Goal: Task Accomplishment & Management: Manage account settings

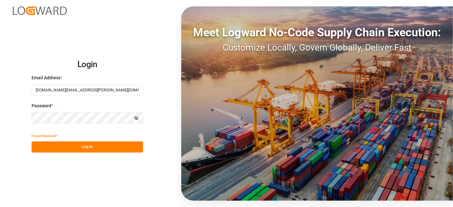
click at [81, 151] on button "Log In" at bounding box center [88, 147] width 112 height 11
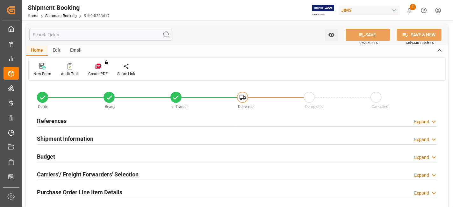
type input "0"
type input "10-09-2025"
click at [67, 121] on div "References Expand" at bounding box center [237, 120] width 401 height 12
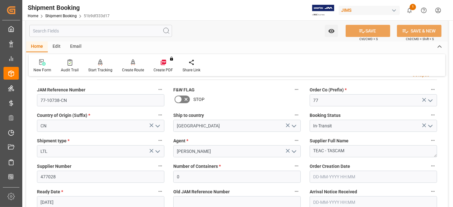
scroll to position [8, 0]
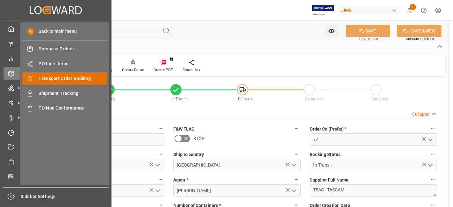
click at [78, 79] on span "Transport Order Booking" at bounding box center [73, 78] width 69 height 7
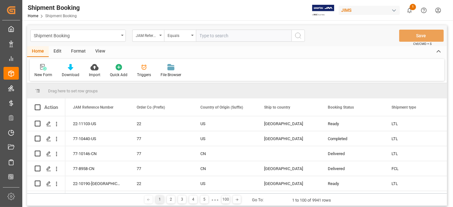
click at [209, 39] on input "text" at bounding box center [244, 36] width 96 height 12
type input "77-11085-US"
click at [305, 40] on div "Shipment Booking JAM Reference Number Equals 77-11085-US Save Ctrl/CMD + S" at bounding box center [237, 35] width 420 height 21
click at [299, 39] on icon "search button" at bounding box center [299, 36] width 8 height 8
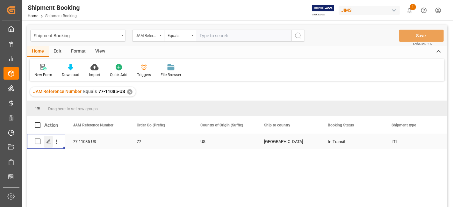
click at [45, 143] on div "Press SPACE to select this row." at bounding box center [49, 142] width 10 height 12
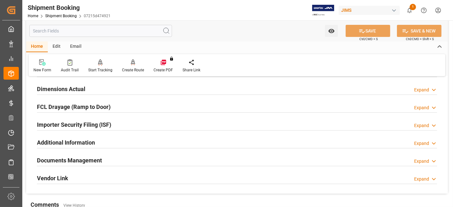
scroll to position [177, 0]
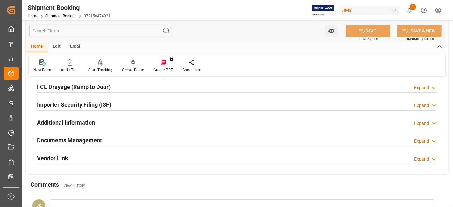
click at [100, 139] on h2 "Documents Management" at bounding box center [69, 140] width 65 height 9
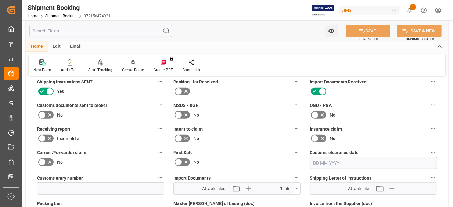
scroll to position [319, 0]
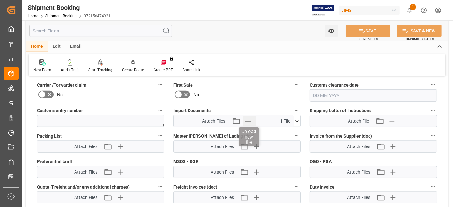
click at [251, 121] on icon "button" at bounding box center [248, 121] width 10 height 10
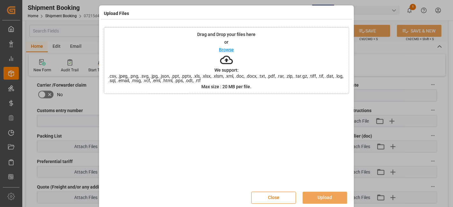
click at [280, 197] on button "Close" at bounding box center [274, 198] width 45 height 12
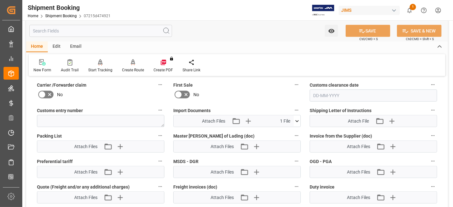
click at [295, 118] on icon at bounding box center [297, 121] width 7 height 7
click at [298, 121] on icon at bounding box center [297, 121] width 7 height 7
click at [282, 131] on icon at bounding box center [280, 133] width 7 height 7
click at [232, 87] on label "First Sale" at bounding box center [237, 85] width 128 height 9
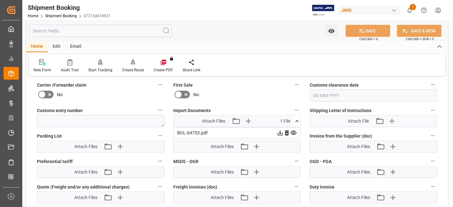
click at [293, 87] on button "First Sale" at bounding box center [297, 85] width 8 height 8
click at [287, 131] on div at bounding box center [226, 103] width 453 height 207
click at [287, 131] on icon at bounding box center [287, 133] width 7 height 7
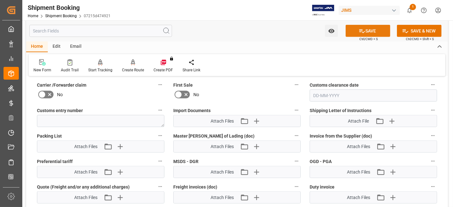
click at [360, 31] on icon at bounding box center [362, 31] width 7 height 7
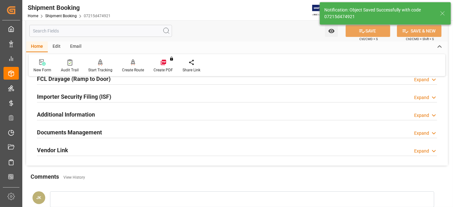
scroll to position [164, 0]
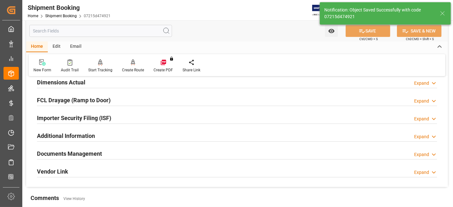
drag, startPoint x: 111, startPoint y: 152, endPoint x: 169, endPoint y: 158, distance: 58.3
click at [112, 152] on div "Documents Management Expand" at bounding box center [237, 153] width 401 height 12
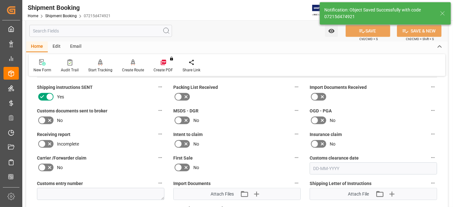
scroll to position [305, 0]
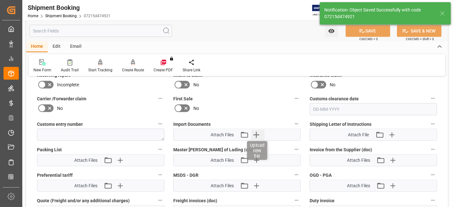
click at [260, 135] on icon "button" at bounding box center [257, 135] width 10 height 10
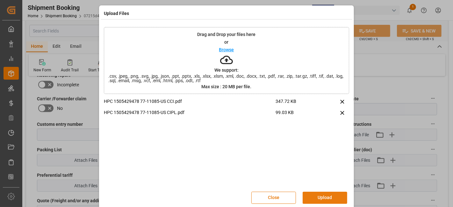
click at [321, 194] on button "Upload" at bounding box center [325, 198] width 45 height 12
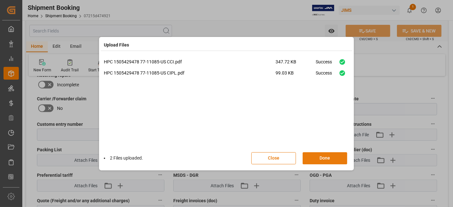
click at [326, 158] on button "Done" at bounding box center [325, 158] width 45 height 12
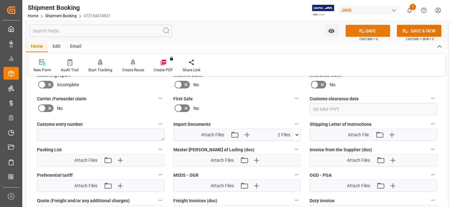
click at [371, 30] on button "SAVE" at bounding box center [368, 31] width 45 height 12
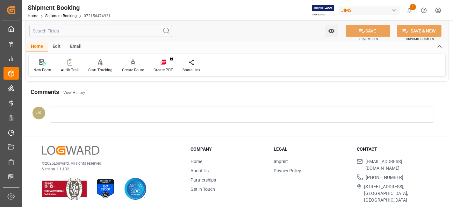
scroll to position [164, 0]
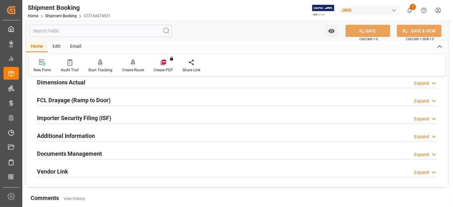
drag, startPoint x: 135, startPoint y: 150, endPoint x: 247, endPoint y: 172, distance: 115.0
click at [135, 150] on div "Documents Management Expand" at bounding box center [237, 153] width 401 height 12
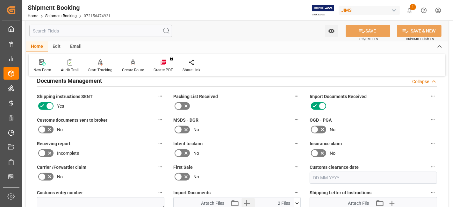
scroll to position [270, 0]
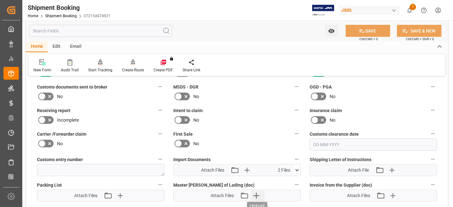
click at [261, 191] on icon "button" at bounding box center [257, 196] width 10 height 10
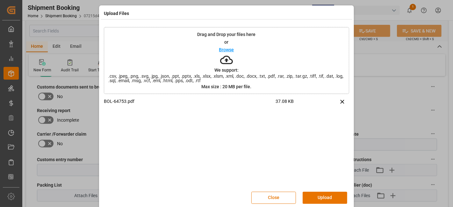
click at [323, 195] on button "Upload" at bounding box center [325, 198] width 45 height 12
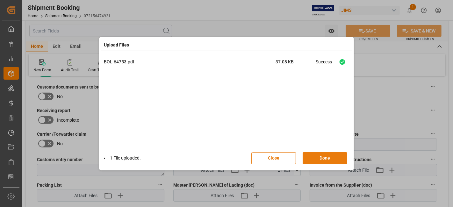
click at [323, 158] on button "Done" at bounding box center [325, 158] width 45 height 12
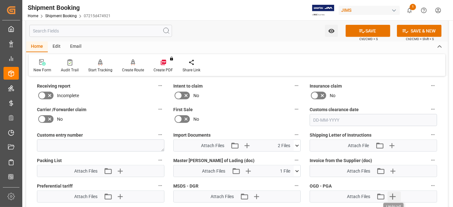
scroll to position [305, 0]
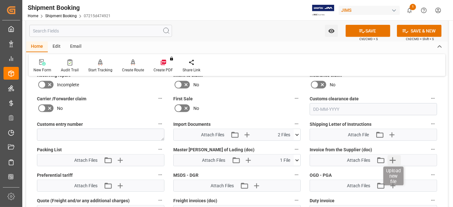
click at [393, 161] on icon "button" at bounding box center [393, 160] width 10 height 10
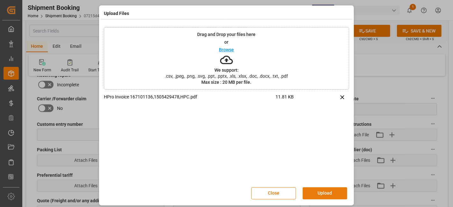
click at [327, 191] on button "Upload" at bounding box center [325, 194] width 45 height 12
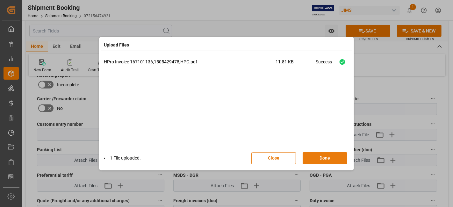
click at [321, 159] on button "Done" at bounding box center [325, 158] width 45 height 12
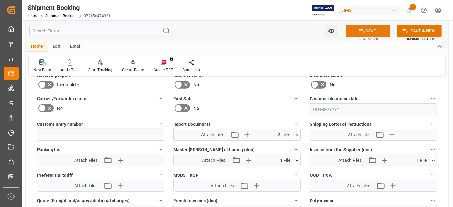
click at [360, 32] on icon at bounding box center [362, 31] width 7 height 7
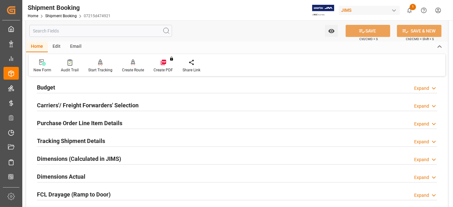
scroll to position [93, 0]
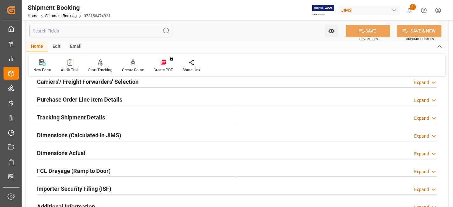
click at [83, 114] on h2 "Tracking Shipment Details" at bounding box center [71, 117] width 68 height 9
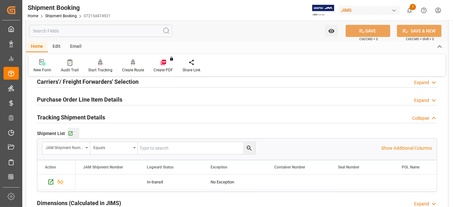
click at [73, 132] on div "Go to Shipment Tracking Grid" at bounding box center [73, 133] width 11 height 5
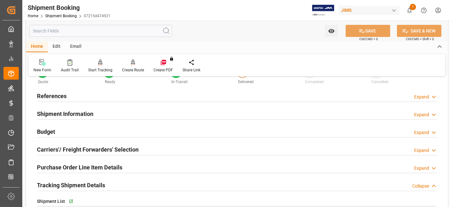
scroll to position [0, 0]
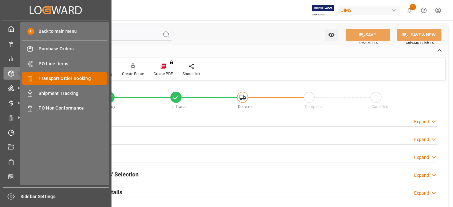
click at [68, 77] on span "Transport Order Booking" at bounding box center [73, 78] width 69 height 7
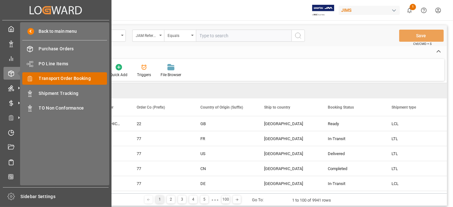
click at [79, 80] on span "Transport Order Booking" at bounding box center [73, 78] width 69 height 7
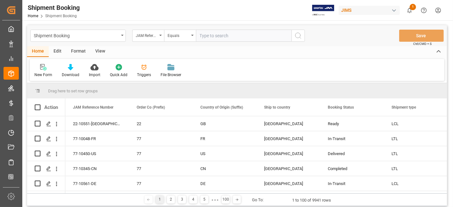
click at [212, 34] on input "text" at bounding box center [244, 36] width 96 height 12
paste input "77-10756-US"
type input "77-10756-US"
click at [295, 38] on icon "search button" at bounding box center [299, 36] width 8 height 8
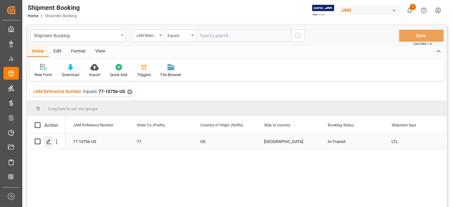
click at [49, 147] on div "Press SPACE to select this row." at bounding box center [49, 142] width 10 height 12
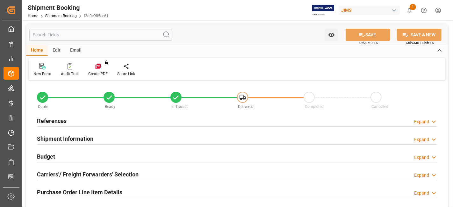
type input "785"
click at [93, 158] on div "Budget Expand" at bounding box center [237, 156] width 401 height 12
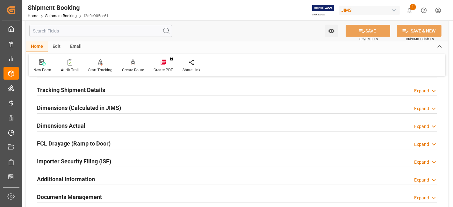
scroll to position [319, 0]
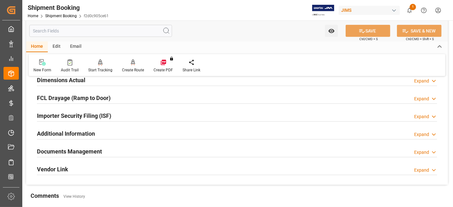
click at [94, 153] on h2 "Documents Management" at bounding box center [69, 151] width 65 height 9
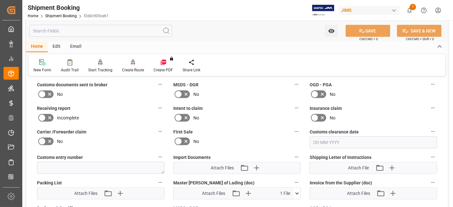
scroll to position [461, 0]
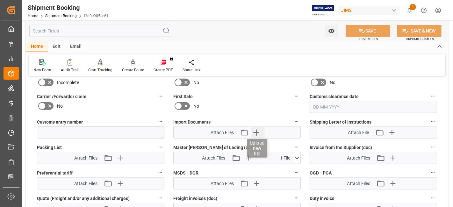
click at [259, 128] on icon "button" at bounding box center [257, 133] width 10 height 10
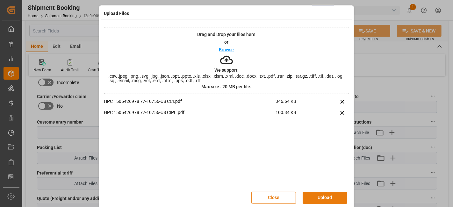
click at [314, 195] on button "Upload" at bounding box center [325, 198] width 45 height 12
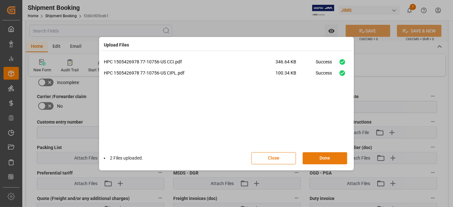
click at [318, 158] on button "Done" at bounding box center [325, 158] width 45 height 12
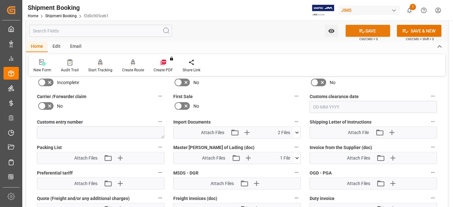
click at [362, 33] on icon at bounding box center [362, 31] width 7 height 7
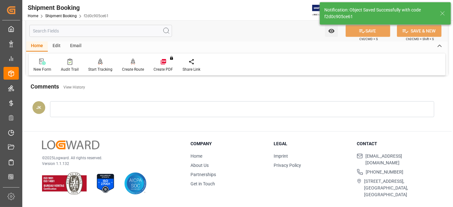
scroll to position [270, 0]
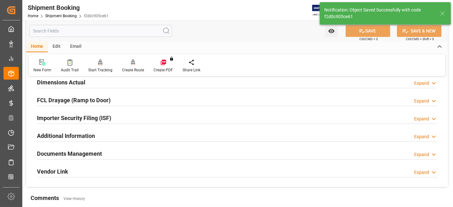
drag, startPoint x: 97, startPoint y: 151, endPoint x: 156, endPoint y: 164, distance: 60.2
click at [97, 151] on h2 "Documents Management" at bounding box center [69, 154] width 65 height 9
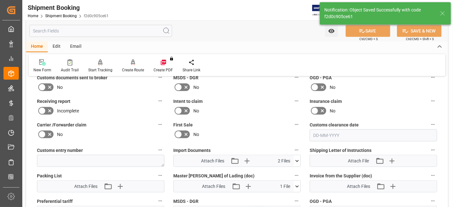
scroll to position [305, 0]
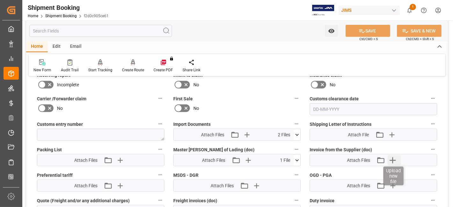
click at [395, 158] on icon "button" at bounding box center [393, 161] width 6 height 6
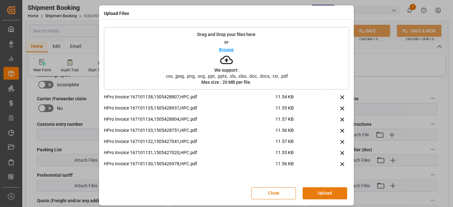
click at [319, 188] on button "Upload" at bounding box center [325, 194] width 45 height 12
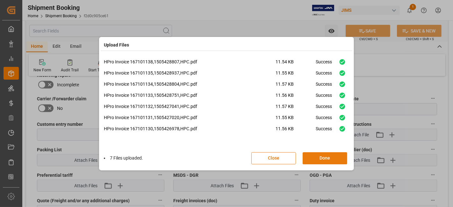
click at [319, 156] on button "Done" at bounding box center [325, 158] width 45 height 12
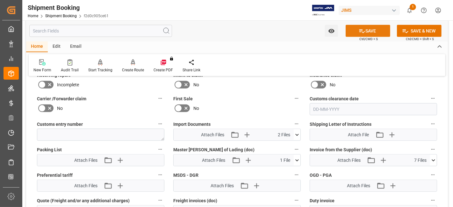
drag, startPoint x: 359, startPoint y: 32, endPoint x: 354, endPoint y: 32, distance: 4.5
click at [360, 32] on icon at bounding box center [363, 31] width 6 height 4
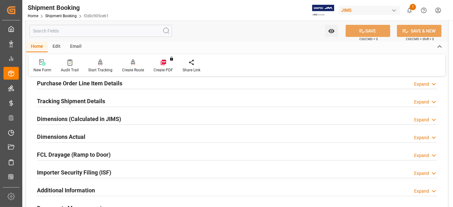
scroll to position [93, 0]
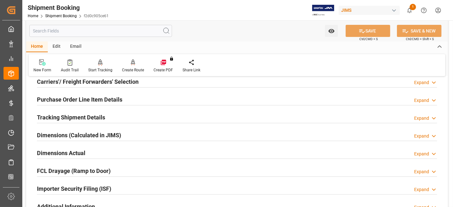
click at [76, 118] on h2 "Tracking Shipment Details" at bounding box center [71, 117] width 68 height 9
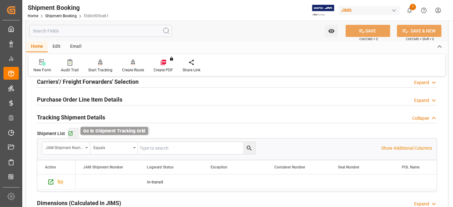
click at [69, 133] on icon "button" at bounding box center [70, 133] width 5 height 5
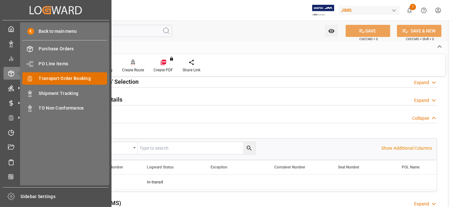
click at [70, 77] on span "Transport Order Booking" at bounding box center [73, 78] width 69 height 7
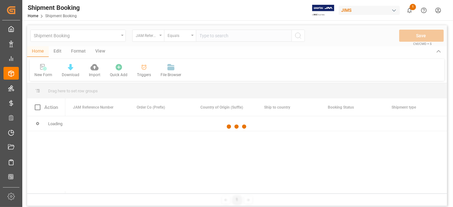
click at [209, 38] on input "text" at bounding box center [244, 36] width 96 height 12
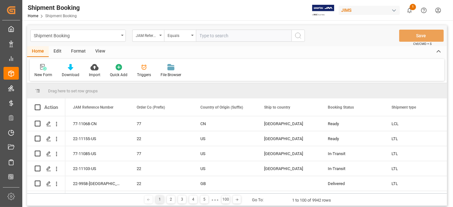
click at [209, 38] on input "text" at bounding box center [244, 36] width 96 height 12
type input "77-10755-US"
click at [297, 39] on button "search button" at bounding box center [298, 36] width 13 height 12
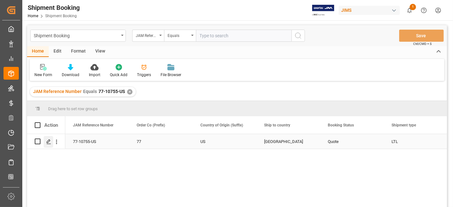
click at [45, 141] on div "Press SPACE to select this row." at bounding box center [49, 142] width 10 height 12
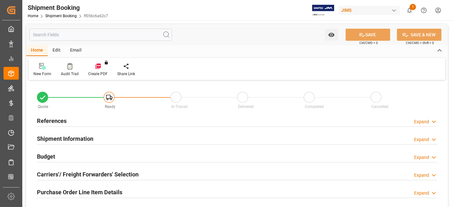
type input "0"
click at [82, 122] on div "References Expand" at bounding box center [237, 120] width 401 height 12
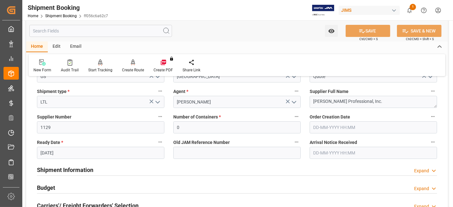
scroll to position [106, 0]
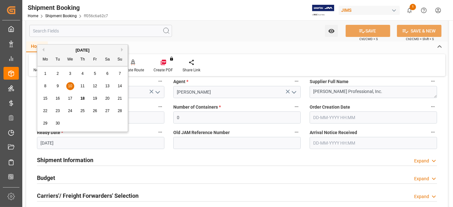
click at [68, 144] on input "10-09-2025" at bounding box center [101, 143] width 128 height 12
click at [82, 96] on div "18" at bounding box center [83, 99] width 8 height 8
type input "[DATE]"
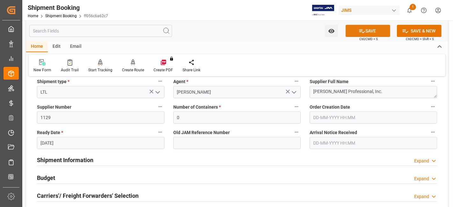
click at [373, 28] on button "SAVE" at bounding box center [368, 31] width 45 height 12
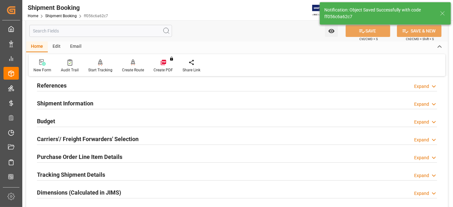
scroll to position [35, 0]
click at [78, 139] on h2 "Carriers'/ Freight Forwarders' Selection" at bounding box center [88, 139] width 102 height 9
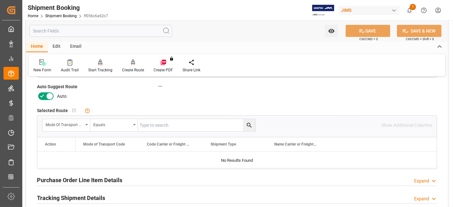
scroll to position [177, 0]
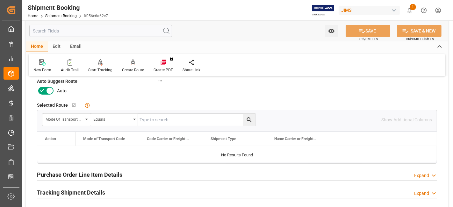
click at [42, 90] on icon at bounding box center [42, 90] width 4 height 3
click at [0, 0] on input "checkbox" at bounding box center [0, 0] width 0 height 0
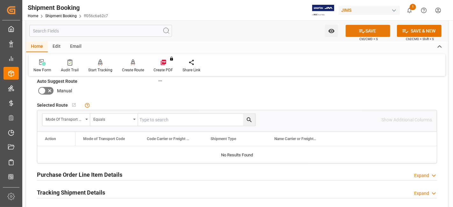
click at [353, 26] on button "SAVE" at bounding box center [368, 31] width 45 height 12
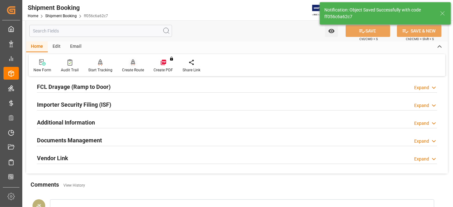
scroll to position [18, 0]
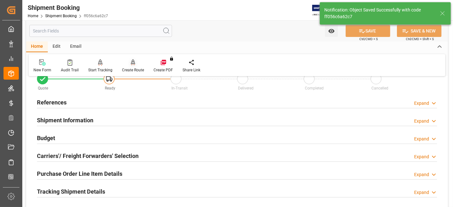
click at [134, 66] on div "Create Route" at bounding box center [133, 66] width 32 height 14
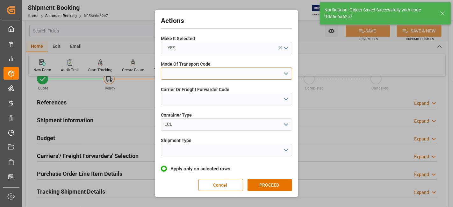
click at [286, 75] on button "open menu" at bounding box center [226, 74] width 131 height 12
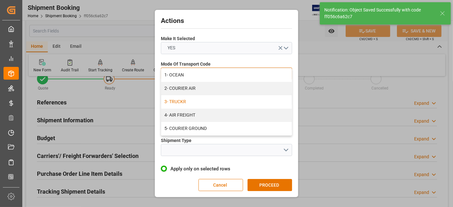
click at [209, 102] on div "3- TRUCKR" at bounding box center [226, 101] width 131 height 13
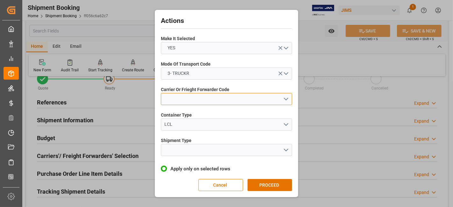
click at [289, 102] on button "open menu" at bounding box center [226, 99] width 131 height 12
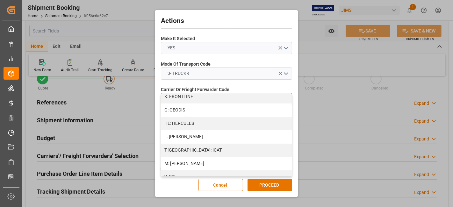
scroll to position [248, 0]
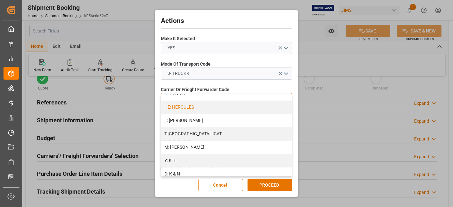
click at [197, 105] on div "HE: HERCULES" at bounding box center [226, 107] width 131 height 13
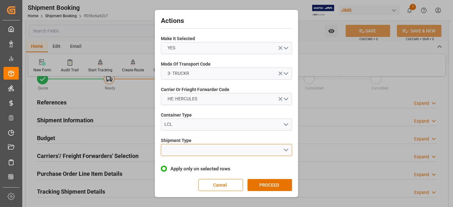
click at [288, 148] on button "open menu" at bounding box center [226, 150] width 131 height 12
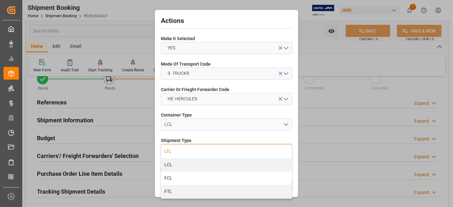
click at [207, 153] on div "LTL" at bounding box center [226, 151] width 131 height 13
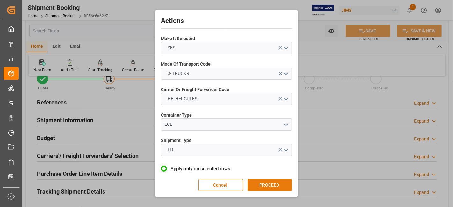
click at [268, 184] on button "PROCEED" at bounding box center [270, 185] width 45 height 12
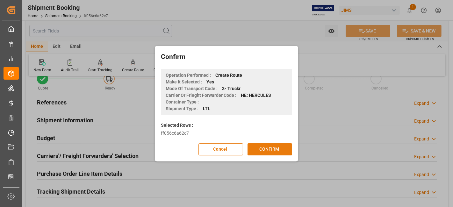
click at [263, 151] on button "CONFIRM" at bounding box center [270, 150] width 45 height 12
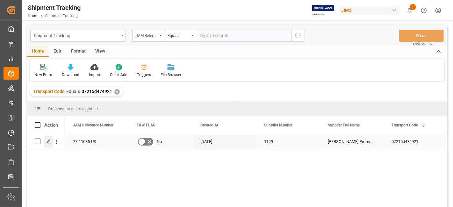
click at [47, 142] on icon "Press SPACE to select this row." at bounding box center [48, 141] width 5 height 5
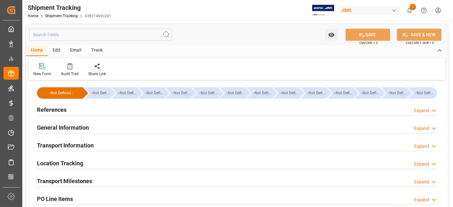
type input "17-09-2025 00:00"
type input "[DATE] 00:00"
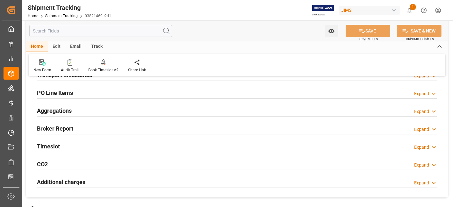
scroll to position [71, 0]
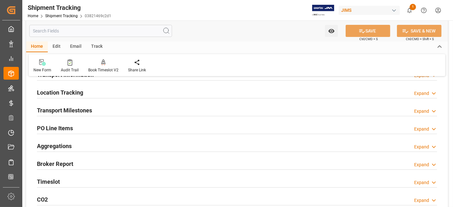
click at [92, 113] on h2 "Transport Milestones" at bounding box center [64, 110] width 55 height 9
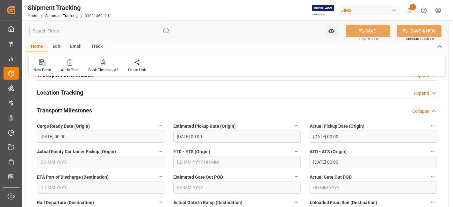
click at [65, 109] on h2 "Transport Milestones" at bounding box center [64, 110] width 55 height 9
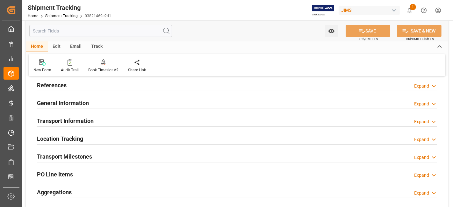
scroll to position [0, 0]
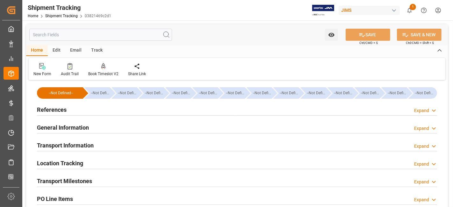
click at [65, 112] on h2 "References" at bounding box center [52, 110] width 30 height 9
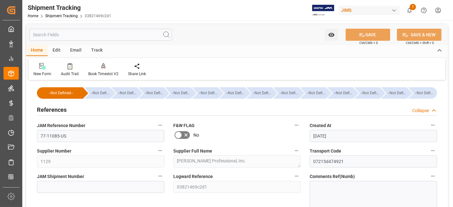
scroll to position [35, 0]
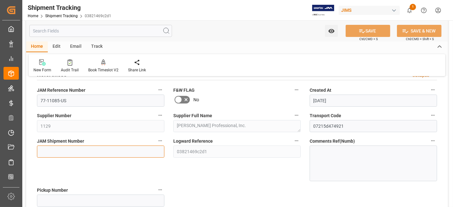
click at [66, 155] on input at bounding box center [101, 152] width 128 height 12
paste input "73093"
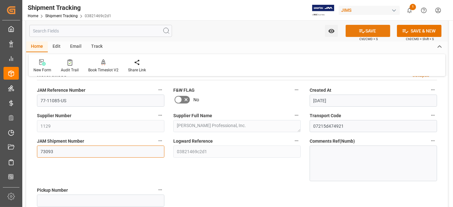
type input "73093"
click at [357, 29] on button "SAVE" at bounding box center [368, 31] width 45 height 12
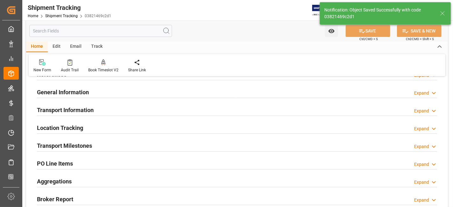
click at [75, 147] on h2 "Transport Milestones" at bounding box center [64, 146] width 55 height 9
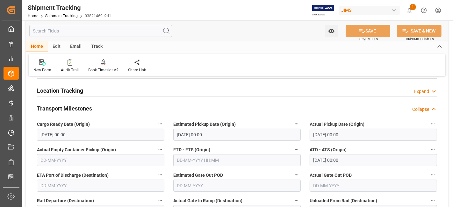
scroll to position [71, 0]
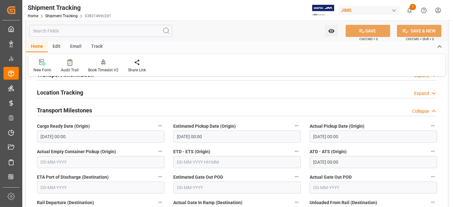
click at [71, 110] on h2 "Transport Milestones" at bounding box center [64, 110] width 55 height 9
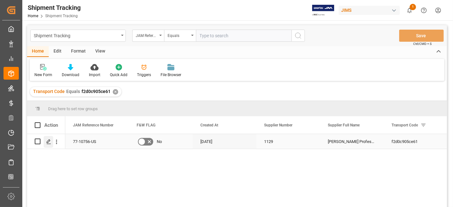
click at [48, 144] on line "Press SPACE to select this row." at bounding box center [49, 144] width 4 height 0
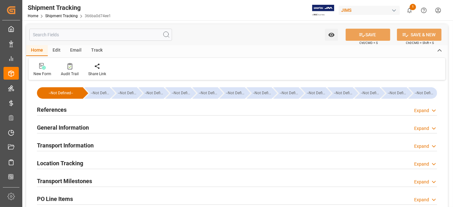
type input "[DATE]"
click at [63, 110] on h2 "References" at bounding box center [52, 110] width 30 height 9
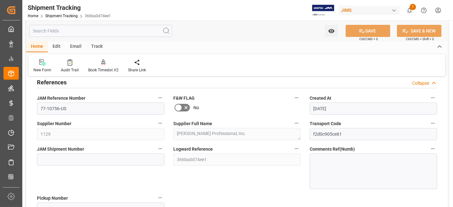
scroll to position [71, 0]
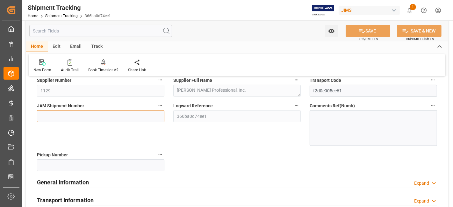
click at [56, 121] on input at bounding box center [101, 116] width 128 height 12
paste input "73094"
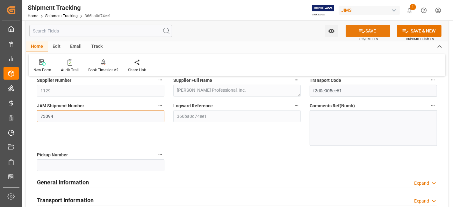
type input "73094"
click at [365, 34] on button "SAVE" at bounding box center [368, 31] width 45 height 12
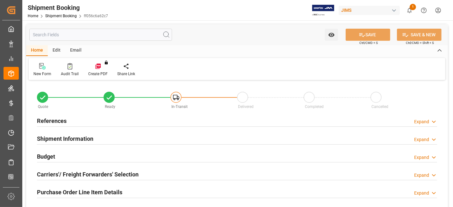
type input "0"
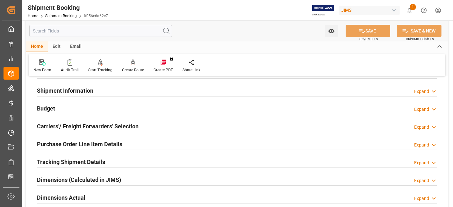
scroll to position [71, 0]
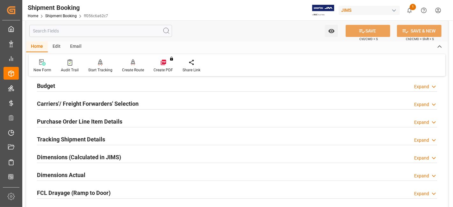
click at [83, 106] on h2 "Carriers'/ Freight Forwarders' Selection" at bounding box center [88, 103] width 102 height 9
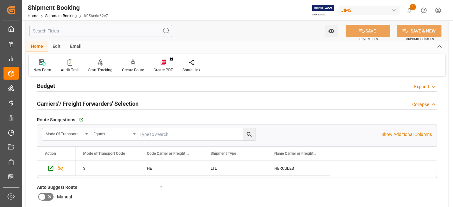
click at [83, 105] on h2 "Carriers'/ Freight Forwarders' Selection" at bounding box center [88, 103] width 102 height 9
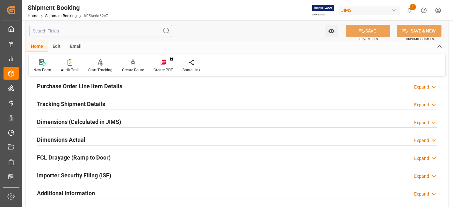
click at [84, 140] on h2 "Dimensions Actual" at bounding box center [61, 140] width 48 height 9
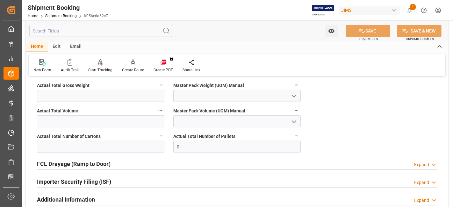
scroll to position [177, 0]
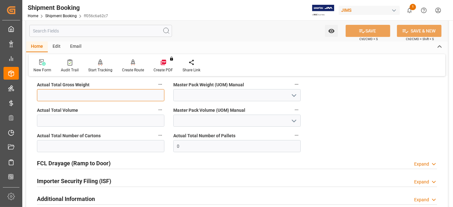
click at [71, 97] on input "text" at bounding box center [101, 95] width 128 height 12
click at [97, 93] on input "text" at bounding box center [101, 95] width 128 height 12
type input "354"
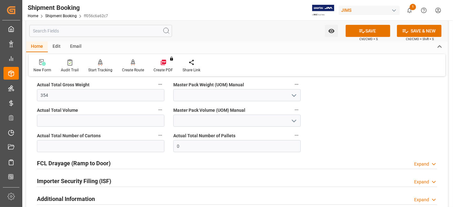
click at [294, 94] on icon "open menu" at bounding box center [295, 96] width 8 height 8
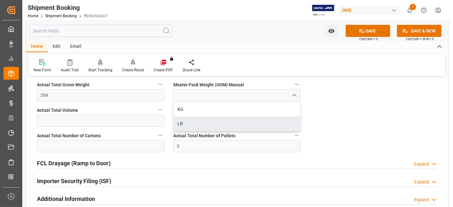
click at [224, 121] on div "LB" at bounding box center [237, 124] width 127 height 14
type input "LB"
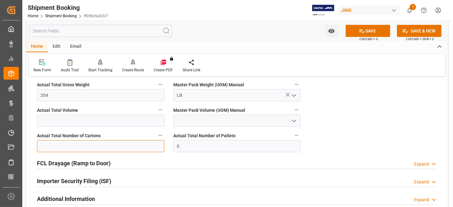
click at [65, 144] on input "text" at bounding box center [101, 146] width 128 height 12
type input "13"
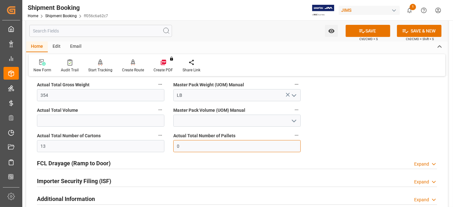
click at [231, 149] on input "0" at bounding box center [237, 146] width 128 height 12
type input "2"
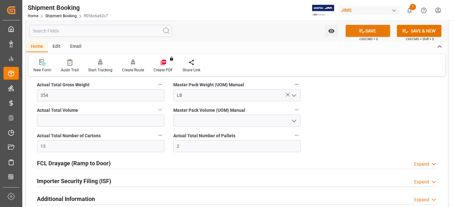
click at [359, 30] on icon at bounding box center [362, 31] width 7 height 7
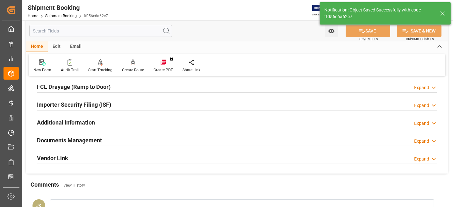
click at [92, 140] on h2 "Documents Management" at bounding box center [69, 140] width 65 height 9
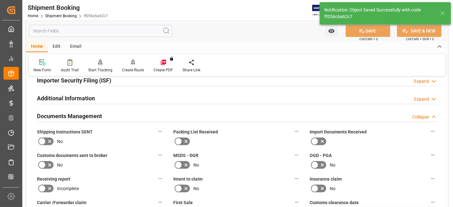
scroll to position [212, 0]
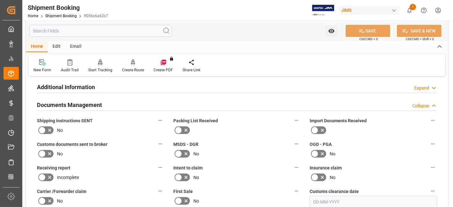
click at [48, 129] on icon at bounding box center [49, 130] width 3 height 3
click at [0, 0] on input "checkbox" at bounding box center [0, 0] width 0 height 0
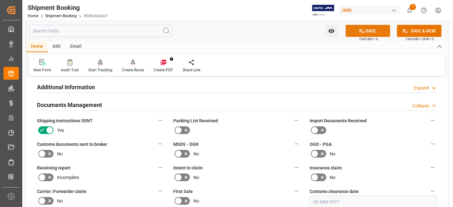
click at [359, 32] on icon at bounding box center [362, 31] width 7 height 7
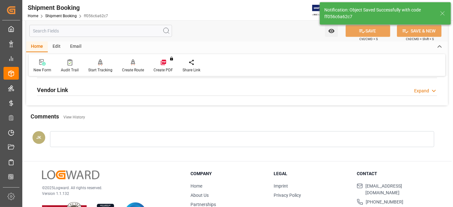
scroll to position [235, 0]
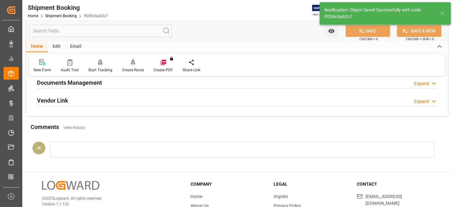
drag, startPoint x: 99, startPoint y: 83, endPoint x: 123, endPoint y: 94, distance: 26.8
click at [99, 83] on h2 "Documents Management" at bounding box center [69, 82] width 65 height 9
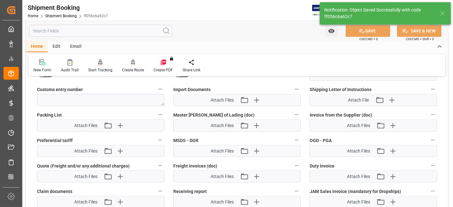
scroll to position [341, 0]
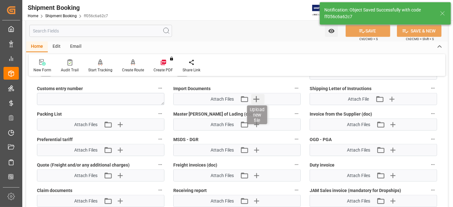
click at [255, 100] on icon "button" at bounding box center [257, 99] width 10 height 10
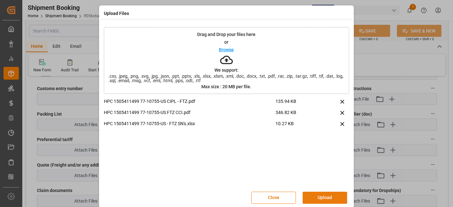
click at [319, 198] on button "Upload" at bounding box center [325, 198] width 45 height 12
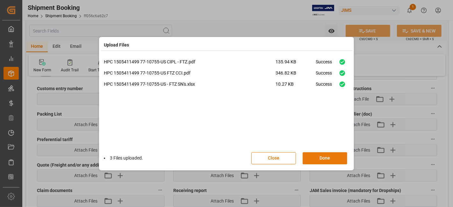
click at [319, 159] on button "Done" at bounding box center [325, 158] width 45 height 12
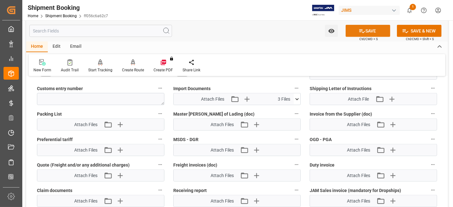
click at [359, 32] on icon at bounding box center [362, 31] width 7 height 7
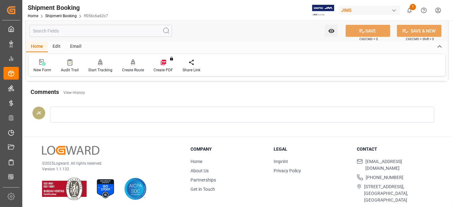
scroll to position [234, 0]
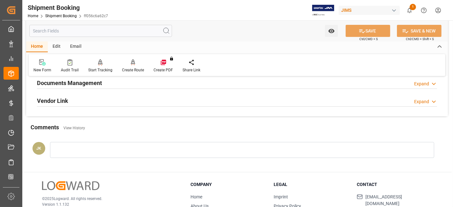
drag, startPoint x: 111, startPoint y: 84, endPoint x: 212, endPoint y: 144, distance: 118.1
click at [111, 84] on div "Documents Management Expand" at bounding box center [237, 83] width 401 height 12
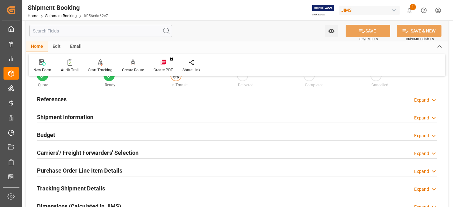
scroll to position [0, 0]
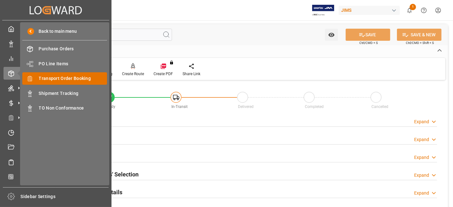
click at [81, 80] on span "Transport Order Booking" at bounding box center [73, 78] width 69 height 7
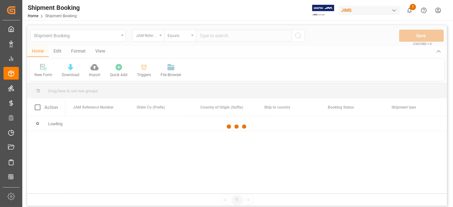
click at [209, 36] on div at bounding box center [237, 126] width 420 height 203
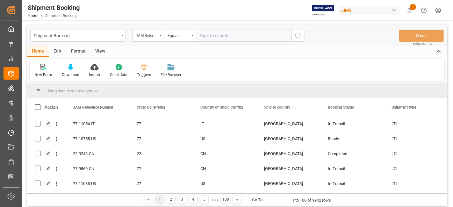
click at [209, 36] on input "text" at bounding box center [244, 36] width 96 height 12
paste input "77-10708-DE"
type input "77-10708-DE"
click at [296, 36] on circle "search button" at bounding box center [298, 35] width 5 height 5
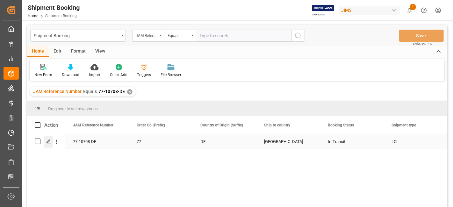
click at [50, 142] on icon "Press SPACE to select this row." at bounding box center [48, 141] width 5 height 5
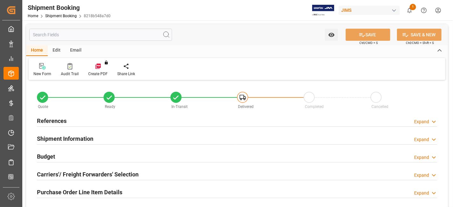
type input "0"
type input "93.689"
type input "5362.6842"
type input "1662"
type input "20016.78"
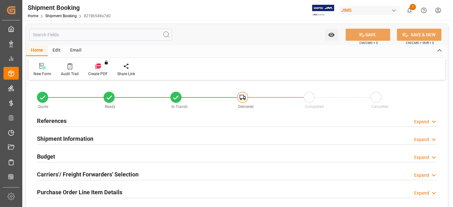
type input "25-08-2025"
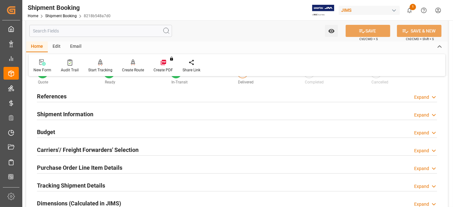
scroll to position [35, 0]
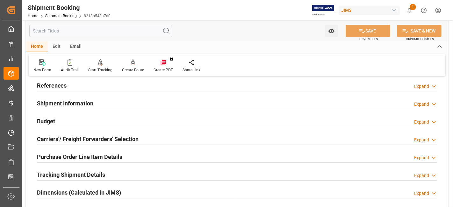
click at [53, 119] on h2 "Budget" at bounding box center [46, 121] width 18 height 9
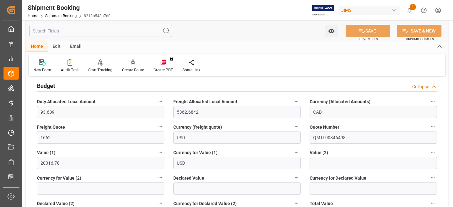
scroll to position [0, 0]
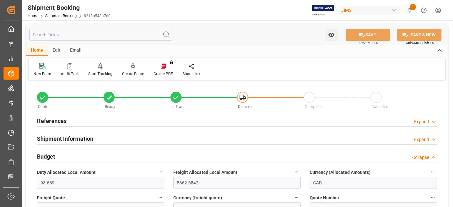
click at [69, 122] on div "References Expand" at bounding box center [237, 120] width 401 height 12
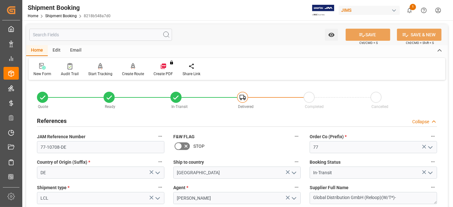
click at [72, 119] on div "References Collapse" at bounding box center [237, 120] width 401 height 12
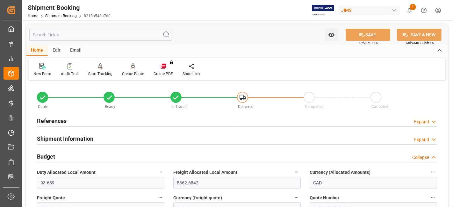
scroll to position [71, 0]
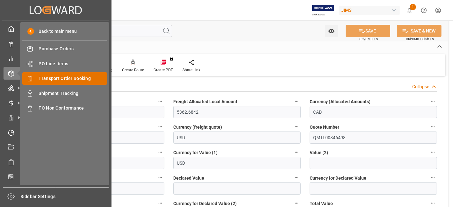
click at [83, 77] on span "Transport Order Booking" at bounding box center [73, 78] width 69 height 7
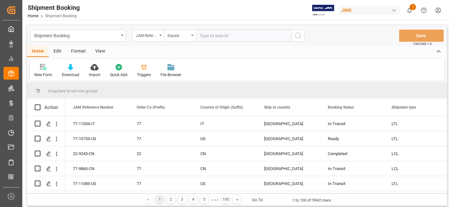
drag, startPoint x: 211, startPoint y: 36, endPoint x: 219, endPoint y: 34, distance: 7.8
click at [211, 36] on input "text" at bounding box center [244, 36] width 96 height 12
paste input "77-11140-DE"
type input "77-11140-DE"
click at [298, 35] on icon "search button" at bounding box center [299, 36] width 8 height 8
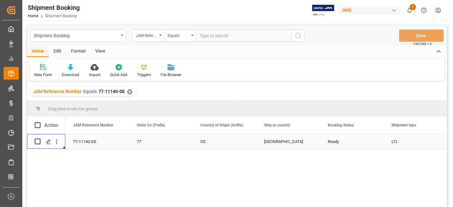
click at [44, 143] on div "Press SPACE to select this row." at bounding box center [49, 142] width 10 height 12
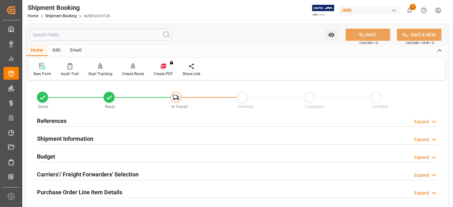
click at [63, 154] on div "Budget Expand" at bounding box center [237, 156] width 401 height 12
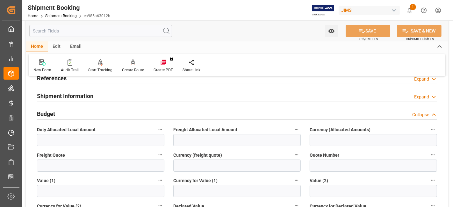
scroll to position [71, 0]
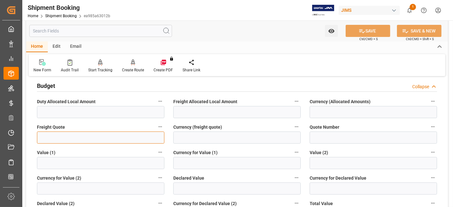
click at [52, 142] on input "text" at bounding box center [101, 138] width 128 height 12
type input "1272"
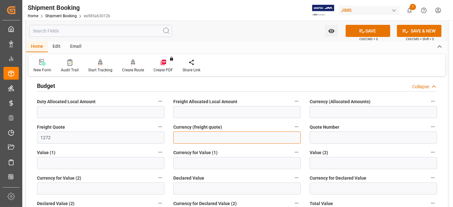
click at [216, 134] on input at bounding box center [237, 138] width 128 height 12
type input "USD"
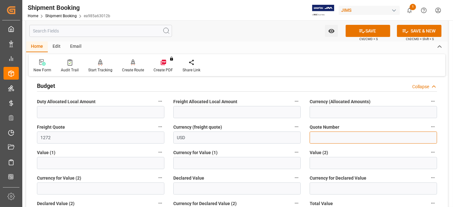
drag, startPoint x: 314, startPoint y: 139, endPoint x: 321, endPoint y: 133, distance: 8.6
click at [314, 139] on input at bounding box center [374, 138] width 128 height 12
paste input "QMTL00347860"
type input "QMTL00347860"
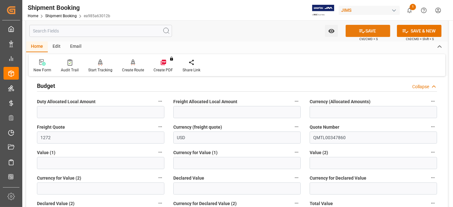
click at [370, 30] on button "SAVE" at bounding box center [368, 31] width 45 height 12
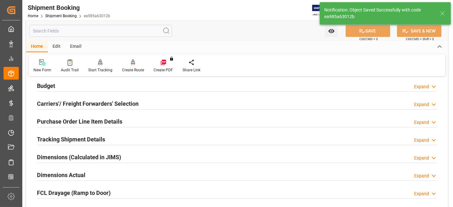
scroll to position [24, 0]
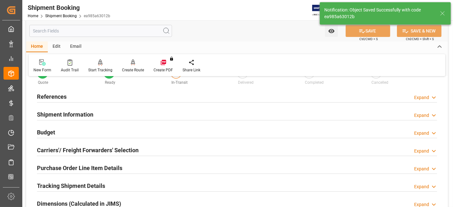
click at [70, 153] on h2 "Carriers'/ Freight Forwarders' Selection" at bounding box center [88, 150] width 102 height 9
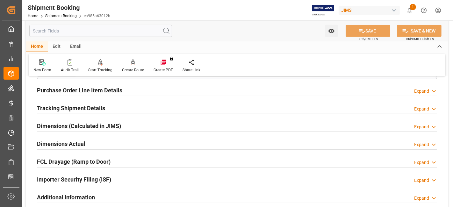
scroll to position [272, 0]
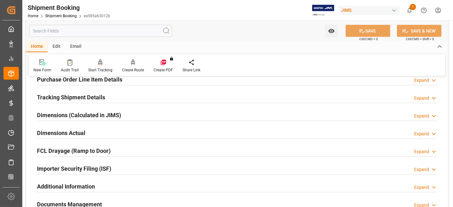
click at [93, 131] on div "Dimensions Actual Expand" at bounding box center [237, 133] width 401 height 12
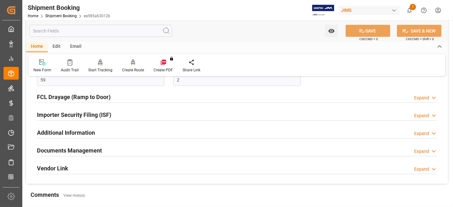
scroll to position [414, 0]
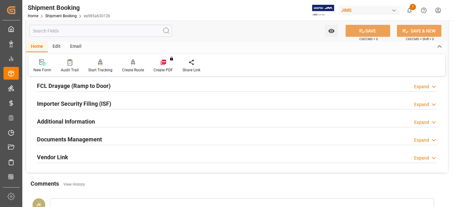
click at [97, 137] on h2 "Documents Management" at bounding box center [69, 139] width 65 height 9
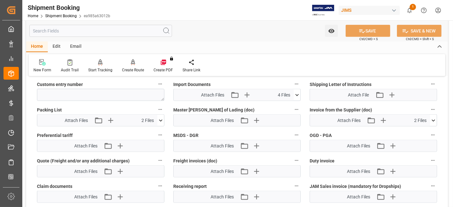
scroll to position [591, 0]
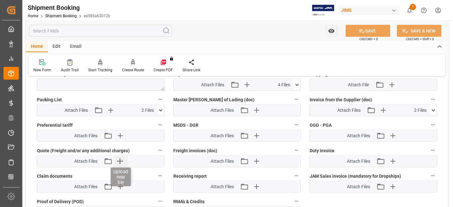
click at [119, 158] on icon "button" at bounding box center [120, 161] width 10 height 10
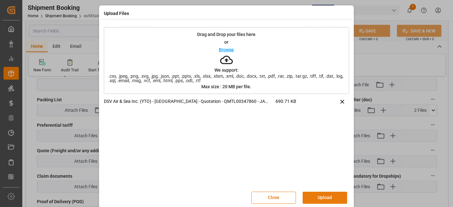
click at [316, 196] on button "Upload" at bounding box center [325, 198] width 45 height 12
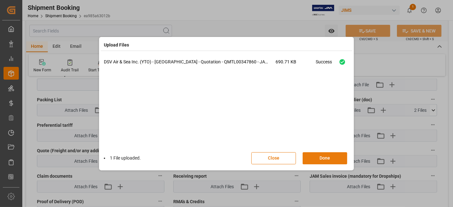
click at [318, 153] on button "Done" at bounding box center [325, 158] width 45 height 12
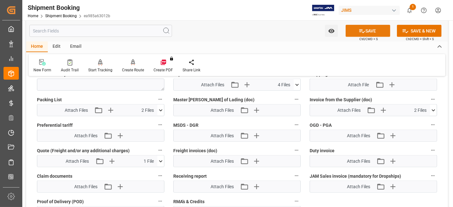
click at [353, 31] on button "SAVE" at bounding box center [368, 31] width 45 height 12
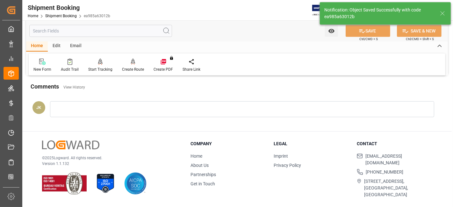
scroll to position [270, 0]
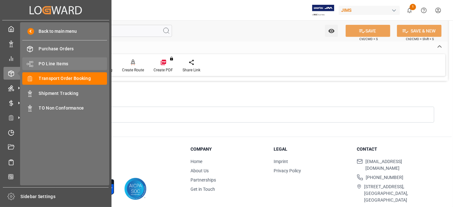
click at [67, 66] on span "PO Line Items" at bounding box center [73, 64] width 69 height 7
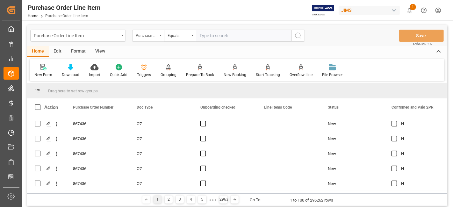
click at [159, 38] on div "Purchase Order Number" at bounding box center [148, 36] width 32 height 12
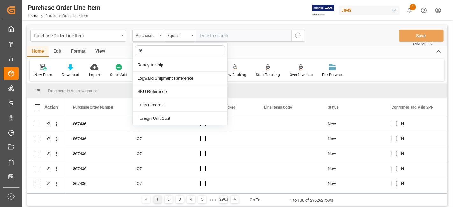
type input "ref"
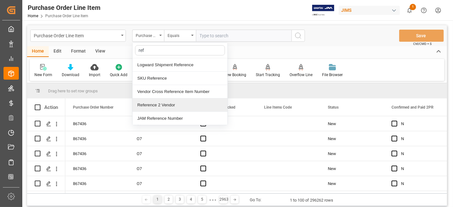
click at [171, 106] on div "Reference 2 Vendor" at bounding box center [180, 105] width 95 height 13
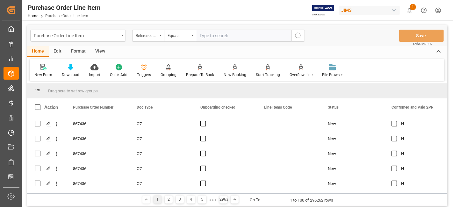
click at [210, 33] on input "text" at bounding box center [244, 36] width 96 height 12
paste input "77-10756-US"
type input "77-10756-US"
click at [300, 40] on button "search button" at bounding box center [298, 36] width 13 height 12
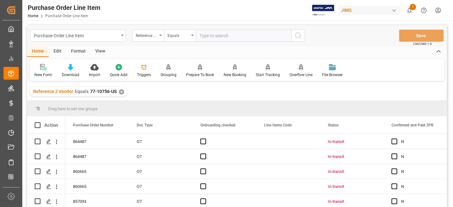
click at [102, 52] on div "View" at bounding box center [100, 51] width 19 height 11
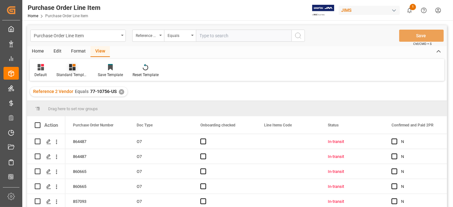
click at [76, 72] on div "Standard Templates" at bounding box center [72, 75] width 32 height 6
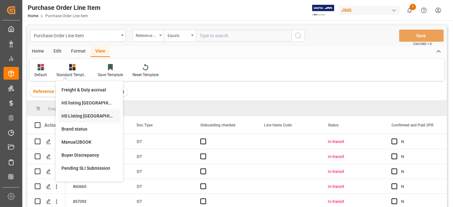
click at [86, 115] on div "HS Listing CANADA" at bounding box center [90, 116] width 56 height 7
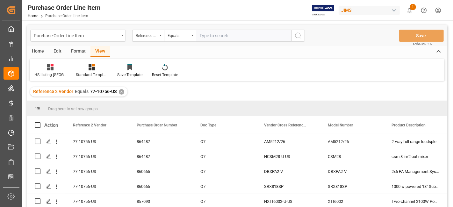
click at [41, 50] on div "Home" at bounding box center [38, 51] width 22 height 11
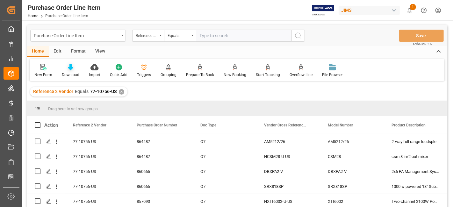
click at [73, 70] on div at bounding box center [71, 67] width 18 height 7
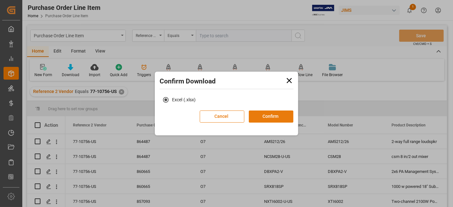
click at [281, 119] on button "Confirm" at bounding box center [271, 117] width 45 height 12
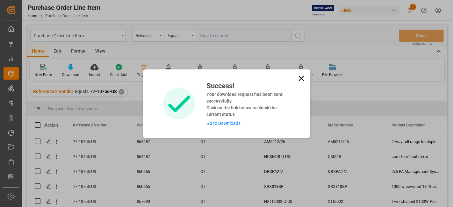
click at [215, 123] on link "Go to Downloads" at bounding box center [224, 123] width 34 height 5
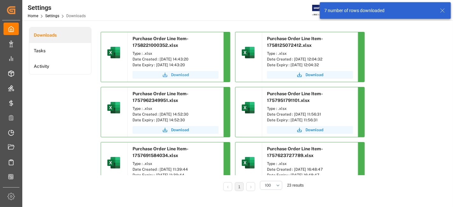
click at [171, 76] on button "Download" at bounding box center [176, 75] width 86 height 8
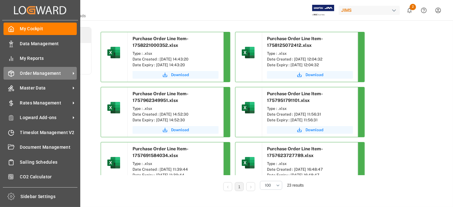
click at [33, 73] on span "Order Management" at bounding box center [45, 73] width 50 height 7
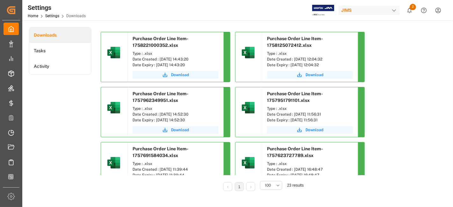
click at [178, 14] on div "Settings Home Settings Downloads JIMS 2 Notifications Only show unread All Watc…" at bounding box center [236, 10] width 436 height 20
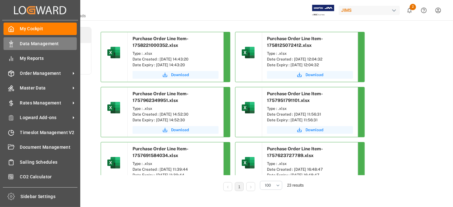
click at [43, 43] on span "Data Management" at bounding box center [48, 44] width 57 height 7
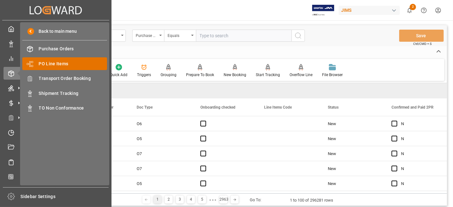
click at [57, 62] on span "PO Line Items" at bounding box center [73, 64] width 69 height 7
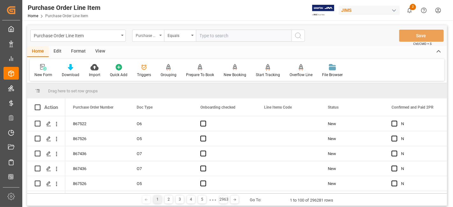
click at [159, 37] on div "Purchase Order Number" at bounding box center [148, 36] width 32 height 12
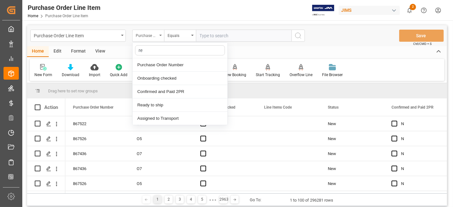
type input "ref"
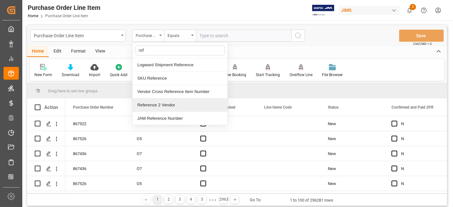
click at [159, 104] on div "Reference 2 Vendor" at bounding box center [180, 105] width 95 height 13
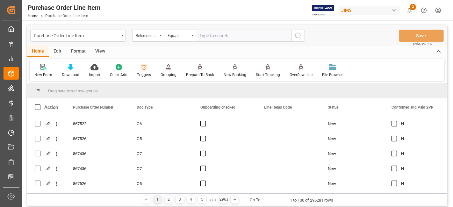
click at [209, 40] on input "text" at bounding box center [244, 36] width 96 height 12
paste input "77-11085-US"
type input "77-11085-US"
click at [295, 32] on icon "search button" at bounding box center [299, 36] width 8 height 8
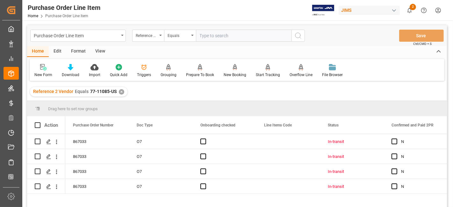
click at [100, 50] on div "View" at bounding box center [100, 51] width 19 height 11
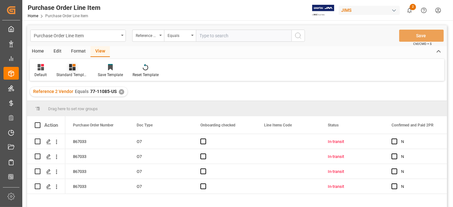
click at [73, 69] on icon at bounding box center [72, 67] width 6 height 6
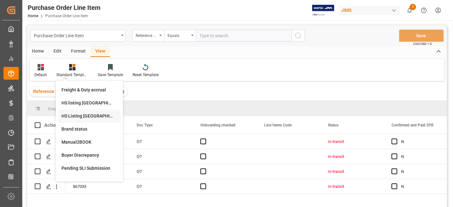
click at [96, 113] on div "HS Listing CANADA" at bounding box center [90, 116] width 56 height 7
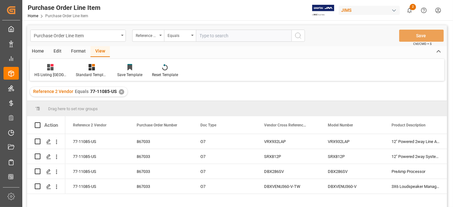
click at [38, 52] on div "Home" at bounding box center [38, 51] width 22 height 11
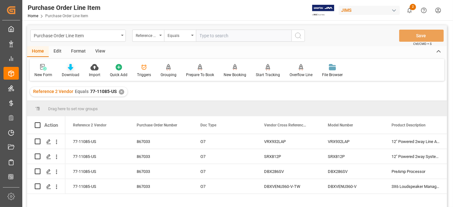
click at [66, 66] on div at bounding box center [71, 67] width 18 height 7
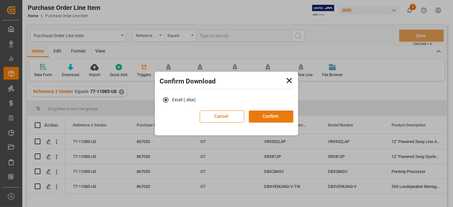
click at [267, 119] on button "Confirm" at bounding box center [271, 117] width 45 height 12
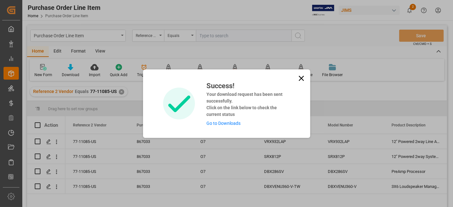
click at [229, 125] on link "Go to Downloads" at bounding box center [224, 123] width 34 height 5
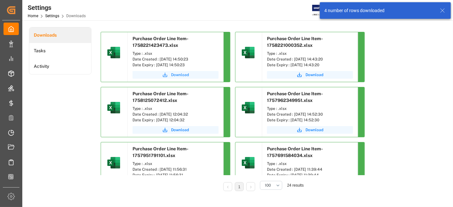
click at [177, 77] on span "Download" at bounding box center [180, 75] width 18 height 6
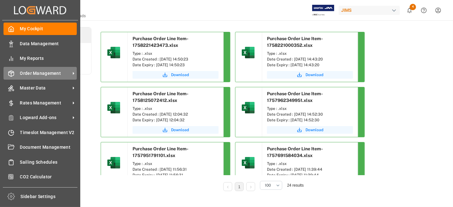
click at [34, 74] on span "Order Management" at bounding box center [45, 73] width 50 height 7
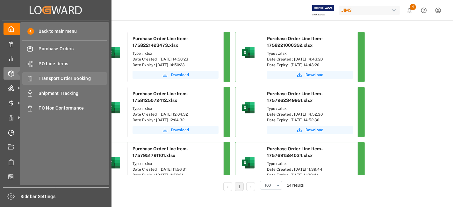
click at [78, 77] on span "Transport Order Booking" at bounding box center [73, 78] width 69 height 7
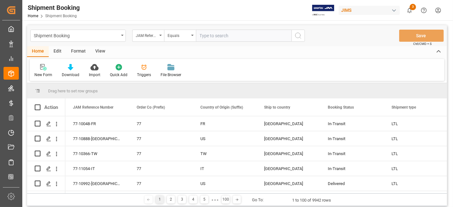
drag, startPoint x: 227, startPoint y: 40, endPoint x: 235, endPoint y: 39, distance: 8.1
click at [227, 40] on input "text" at bounding box center [244, 36] width 96 height 12
paste input "77-11085-US"
type input "77-11085-US"
click at [297, 36] on icon "search button" at bounding box center [299, 36] width 8 height 8
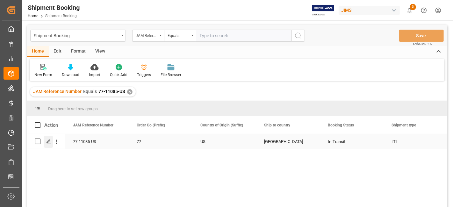
click at [46, 143] on icon "Press SPACE to select this row." at bounding box center [48, 141] width 5 height 5
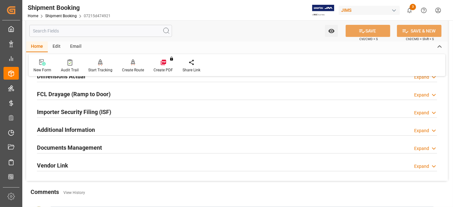
scroll to position [177, 0]
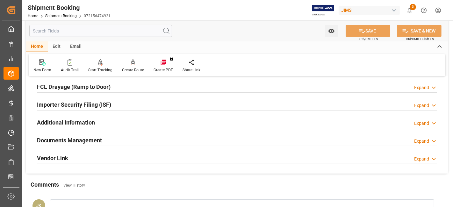
click at [47, 138] on h2 "Documents Management" at bounding box center [69, 140] width 65 height 9
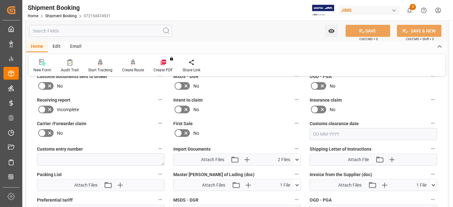
scroll to position [283, 0]
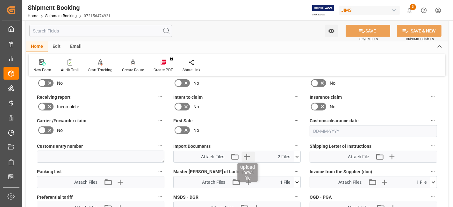
click at [250, 155] on icon "button" at bounding box center [247, 157] width 10 height 10
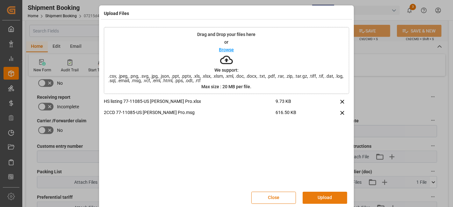
click at [320, 196] on button "Upload" at bounding box center [325, 198] width 45 height 12
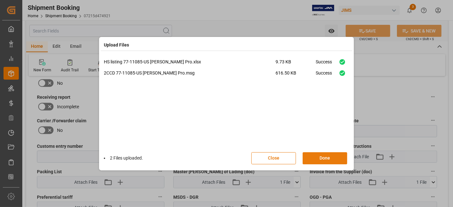
click at [320, 159] on button "Done" at bounding box center [325, 158] width 45 height 12
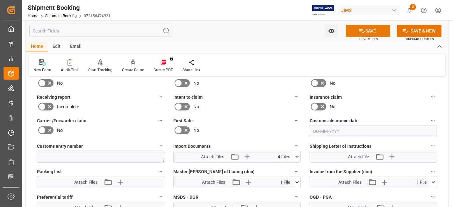
click at [361, 29] on icon at bounding box center [362, 31] width 7 height 7
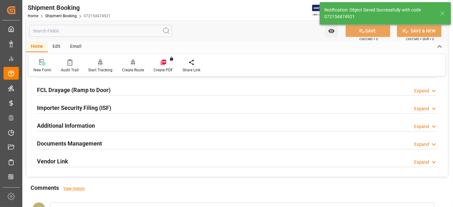
scroll to position [199, 0]
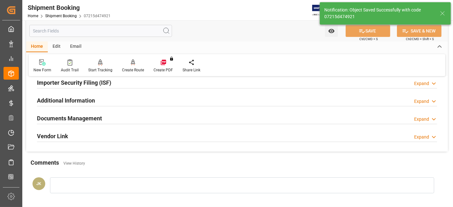
click at [82, 119] on h2 "Documents Management" at bounding box center [69, 118] width 65 height 9
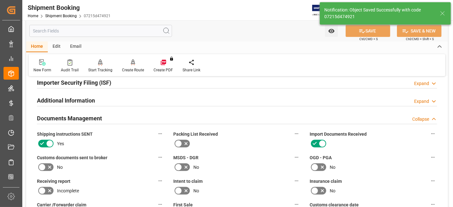
click at [50, 164] on icon at bounding box center [50, 168] width 8 height 8
click at [0, 0] on input "checkbox" at bounding box center [0, 0] width 0 height 0
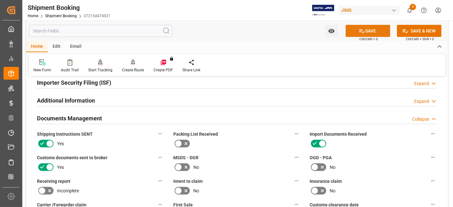
click at [363, 32] on icon at bounding box center [363, 31] width 6 height 4
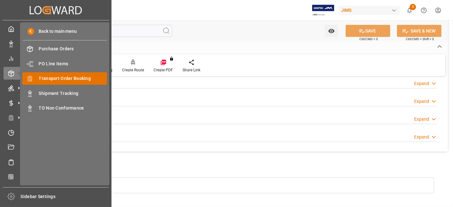
click at [77, 77] on span "Transport Order Booking" at bounding box center [73, 78] width 69 height 7
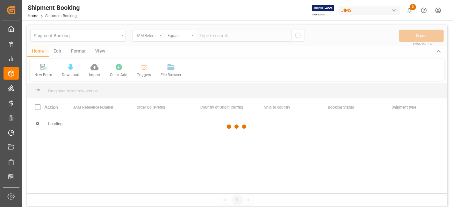
click at [209, 38] on div at bounding box center [237, 126] width 420 height 203
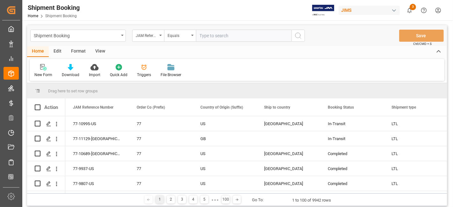
click at [209, 37] on input "text" at bounding box center [244, 36] width 96 height 12
paste input "77-11085-US"
type input "77-11085-US"
click at [295, 37] on icon "search button" at bounding box center [299, 36] width 8 height 8
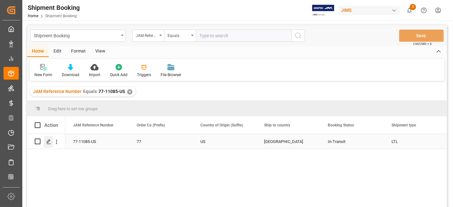
click at [51, 143] on icon "Press SPACE to select this row." at bounding box center [48, 141] width 5 height 5
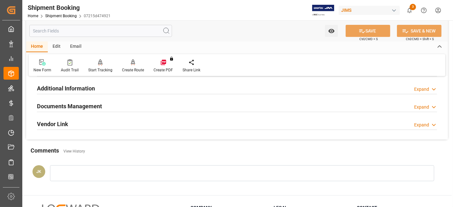
scroll to position [212, 0]
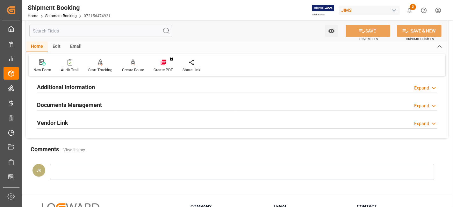
click at [80, 99] on div "Documents Management" at bounding box center [69, 105] width 65 height 12
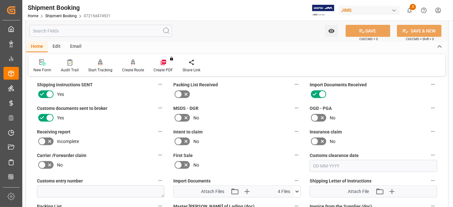
scroll to position [283, 0]
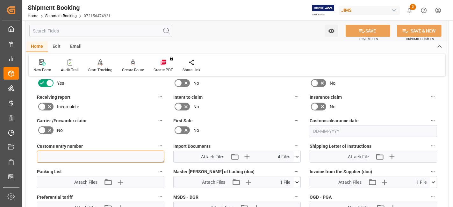
drag, startPoint x: 54, startPoint y: 157, endPoint x: 58, endPoint y: 157, distance: 4.5
click at [54, 157] on textarea at bounding box center [101, 157] width 128 height 12
paste textarea "13391-69292828-9"
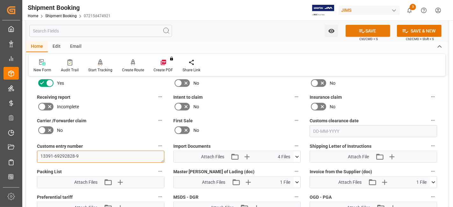
type textarea "13391-69292828-9"
click at [373, 32] on button "SAVE" at bounding box center [368, 31] width 45 height 12
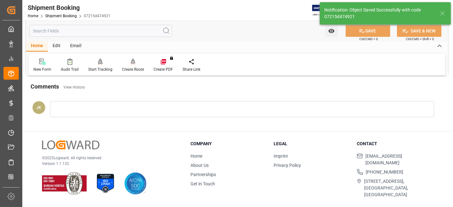
scroll to position [270, 0]
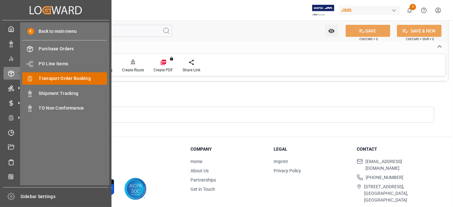
click at [82, 78] on span "Transport Order Booking" at bounding box center [73, 78] width 69 height 7
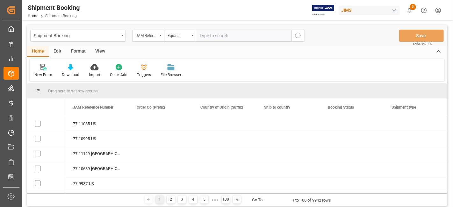
click at [207, 36] on input "text" at bounding box center [244, 36] width 96 height 12
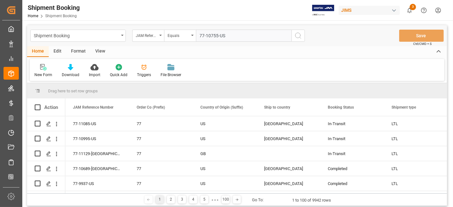
type input "77-10755-US"
click at [299, 38] on circle "search button" at bounding box center [298, 35] width 5 height 5
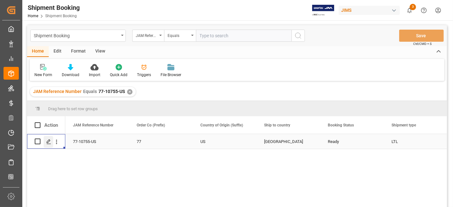
click at [46, 141] on div "Press SPACE to select this row." at bounding box center [49, 142] width 10 height 12
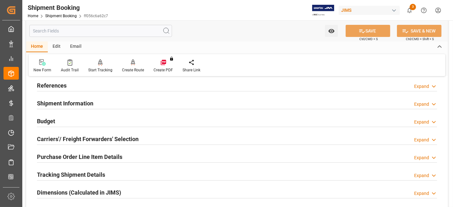
click at [64, 120] on div "Budget Expand" at bounding box center [237, 121] width 401 height 12
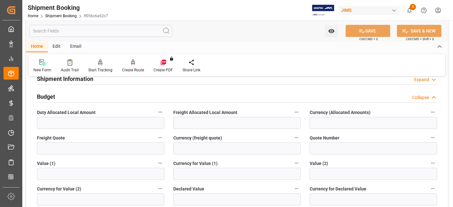
scroll to position [71, 0]
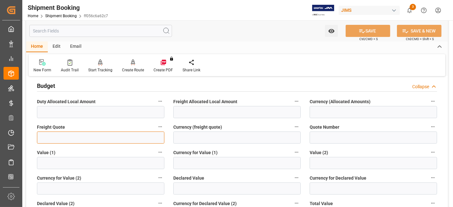
click at [65, 136] on input "text" at bounding box center [101, 138] width 128 height 12
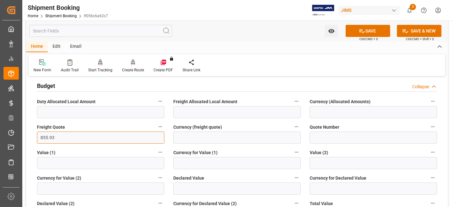
type input "855.93"
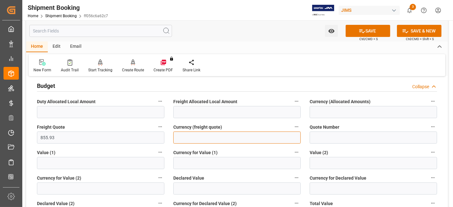
click at [200, 136] on input at bounding box center [237, 138] width 128 height 12
type input "CAD"
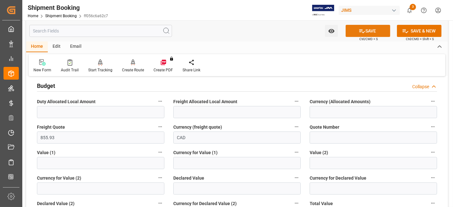
click at [353, 34] on button "SAVE" at bounding box center [368, 31] width 45 height 12
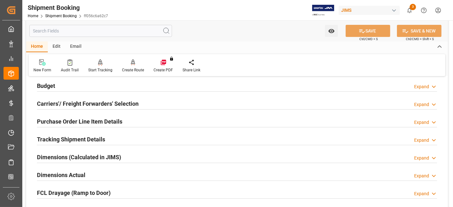
click at [71, 86] on div "Budget Expand" at bounding box center [237, 85] width 401 height 12
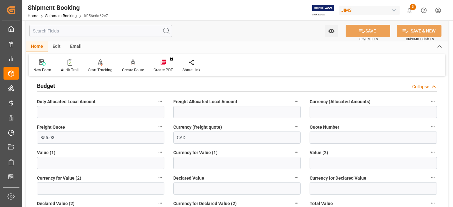
click at [71, 86] on div "Budget Collapse" at bounding box center [237, 85] width 401 height 12
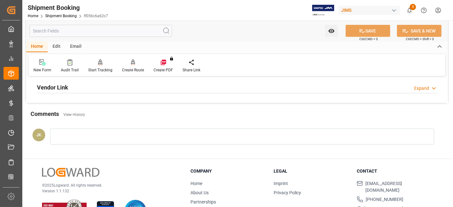
scroll to position [177, 0]
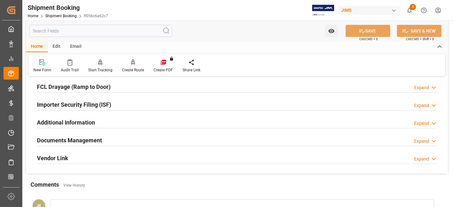
click at [75, 140] on h2 "Documents Management" at bounding box center [69, 140] width 65 height 9
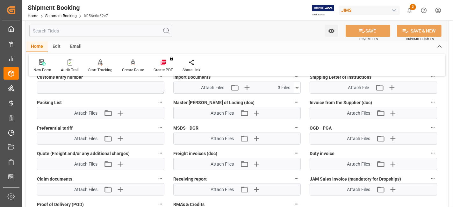
scroll to position [354, 0]
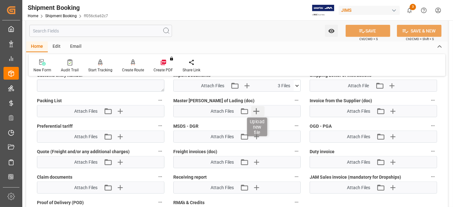
click at [256, 110] on icon "button" at bounding box center [257, 111] width 10 height 10
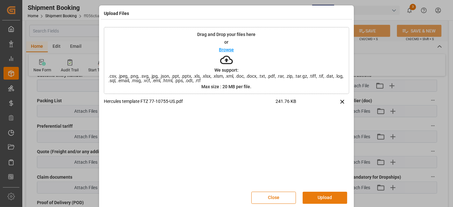
click at [322, 199] on button "Upload" at bounding box center [325, 198] width 45 height 12
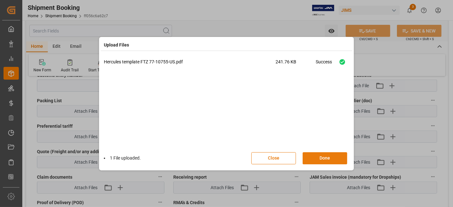
click at [320, 160] on button "Done" at bounding box center [325, 158] width 45 height 12
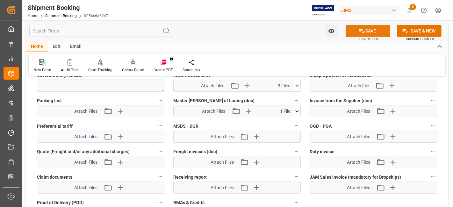
click at [371, 30] on button "SAVE" at bounding box center [368, 31] width 45 height 12
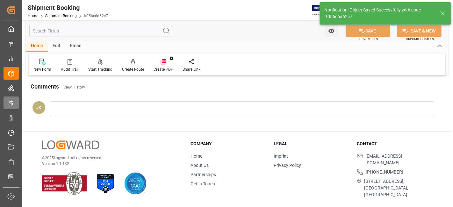
scroll to position [270, 0]
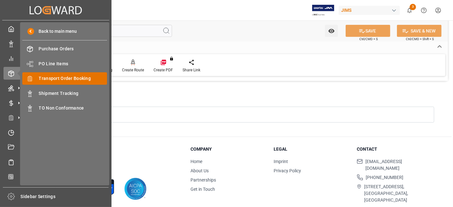
click at [69, 77] on span "Transport Order Booking" at bounding box center [73, 78] width 69 height 7
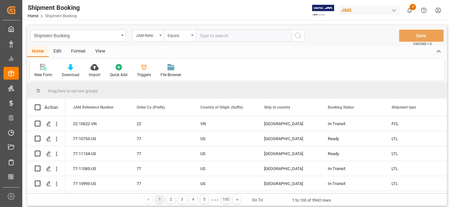
click at [217, 37] on input "text" at bounding box center [244, 36] width 96 height 12
paste input "77-11132-US"
type input "77-11132-US"
click at [303, 38] on button "search button" at bounding box center [298, 36] width 13 height 12
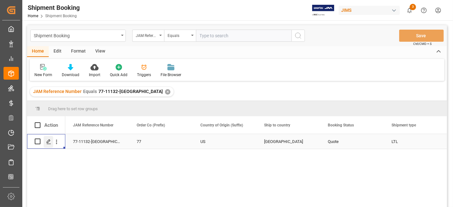
click at [45, 143] on div "Press SPACE to select this row." at bounding box center [49, 142] width 10 height 12
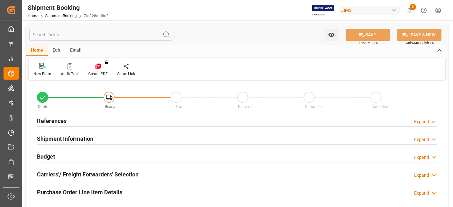
type input "0"
click at [70, 121] on div "References Expand" at bounding box center [237, 120] width 401 height 12
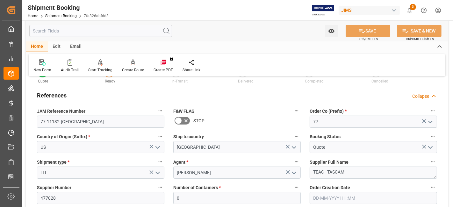
scroll to position [106, 0]
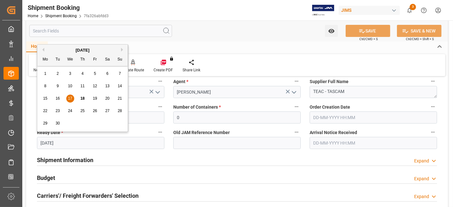
click at [86, 144] on input "17-09-2025" at bounding box center [101, 143] width 128 height 12
click at [85, 99] on div "18" at bounding box center [83, 99] width 8 height 8
type input "18-09-2025"
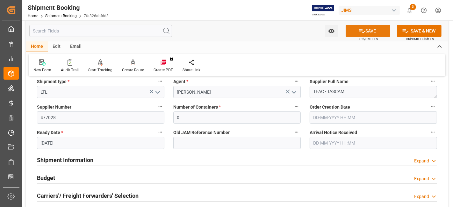
click at [359, 33] on icon at bounding box center [362, 31] width 7 height 7
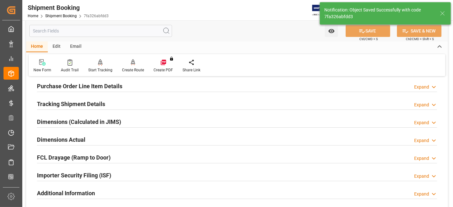
click at [63, 106] on h2 "Tracking Shipment Details" at bounding box center [71, 104] width 68 height 9
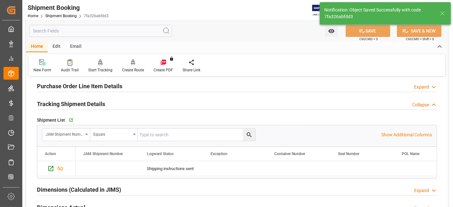
click at [63, 105] on h2 "Tracking Shipment Details" at bounding box center [71, 104] width 68 height 9
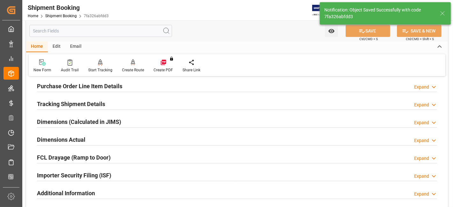
click at [57, 121] on h2 "Dimensions (Calculated in JIMS)" at bounding box center [79, 122] width 84 height 9
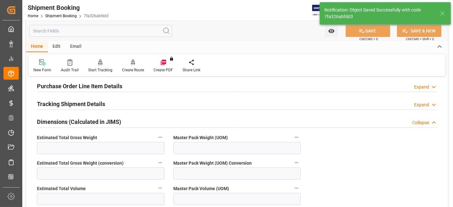
click at [57, 121] on h2 "Dimensions (Calculated in JIMS)" at bounding box center [79, 122] width 84 height 9
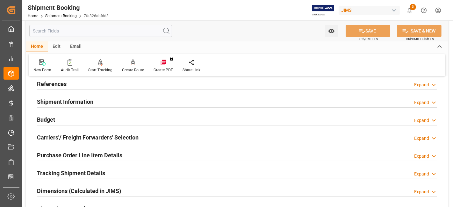
scroll to position [35, 0]
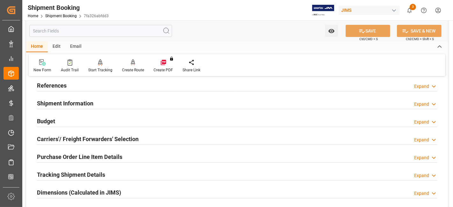
click at [58, 117] on div "Budget Expand" at bounding box center [237, 121] width 401 height 12
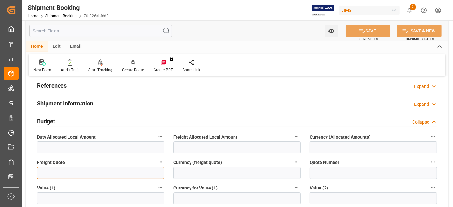
click at [60, 172] on input "text" at bounding box center [101, 173] width 128 height 12
type input "395"
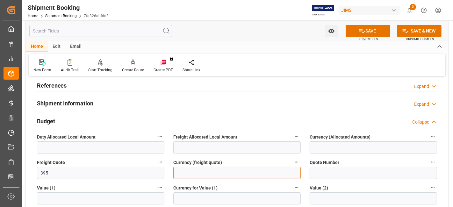
click at [214, 171] on input at bounding box center [237, 173] width 128 height 12
type input "CAD"
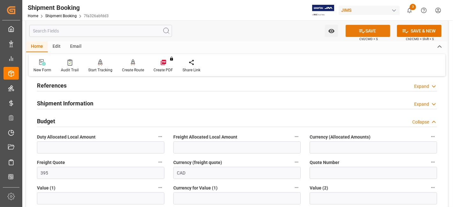
click at [359, 30] on icon at bounding box center [362, 31] width 7 height 7
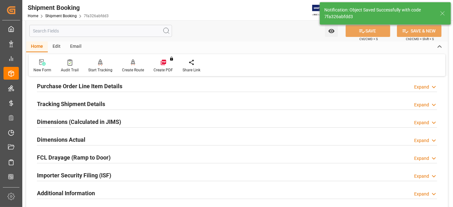
scroll to position [71, 0]
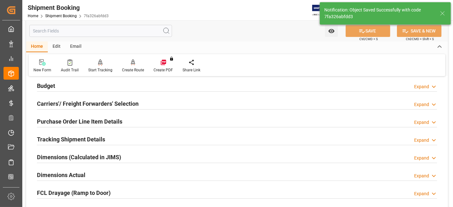
click at [68, 105] on h2 "Carriers'/ Freight Forwarders' Selection" at bounding box center [88, 103] width 102 height 9
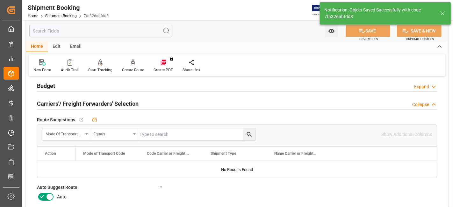
click at [44, 195] on icon at bounding box center [42, 197] width 8 height 8
click at [0, 0] on input "checkbox" at bounding box center [0, 0] width 0 height 0
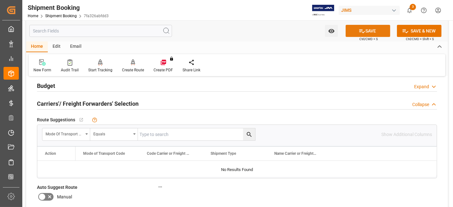
click at [360, 31] on icon at bounding box center [363, 31] width 6 height 4
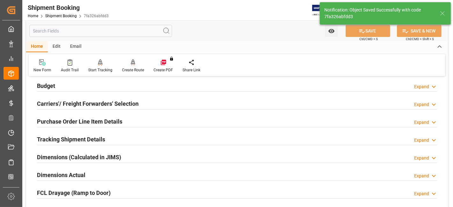
click at [134, 65] on div at bounding box center [133, 62] width 22 height 7
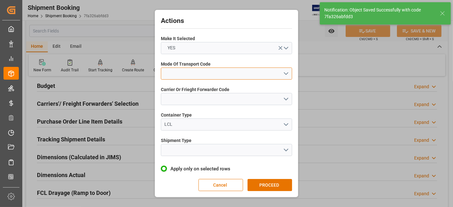
click at [282, 76] on button "open menu" at bounding box center [226, 74] width 131 height 12
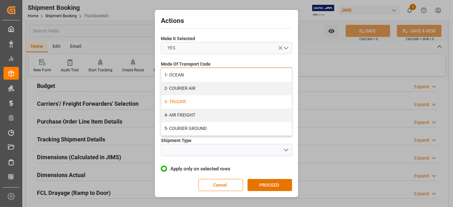
click at [204, 99] on div "3- TRUCKR" at bounding box center [226, 101] width 131 height 13
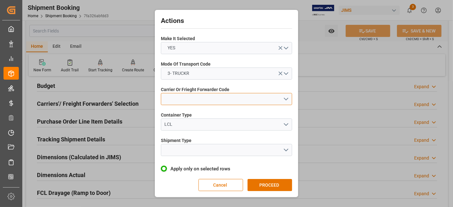
click at [284, 100] on button "open menu" at bounding box center [226, 99] width 131 height 12
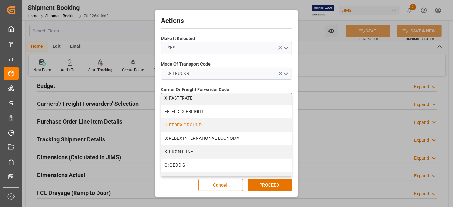
scroll to position [177, 0]
click at [191, 151] on div "K: FRONTLINE" at bounding box center [226, 151] width 131 height 13
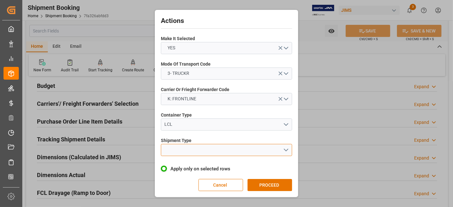
click at [286, 149] on button "open menu" at bounding box center [226, 150] width 131 height 12
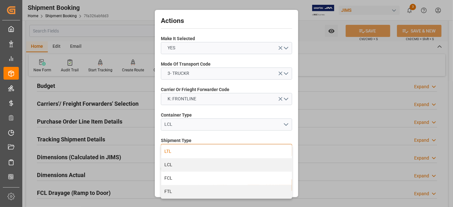
click at [189, 152] on div "LTL" at bounding box center [226, 151] width 131 height 13
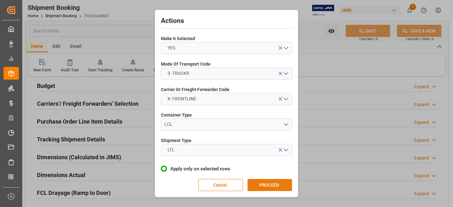
click at [264, 181] on button "PROCEED" at bounding box center [270, 185] width 45 height 12
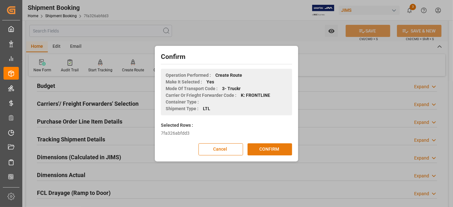
click at [265, 152] on button "CONFIRM" at bounding box center [270, 150] width 45 height 12
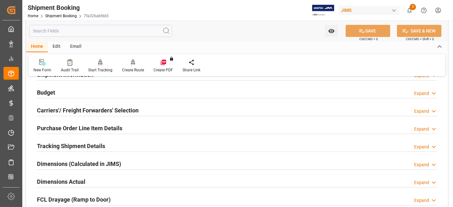
scroll to position [71, 0]
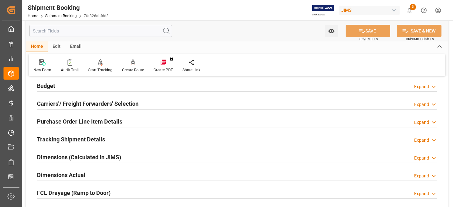
click at [68, 99] on h2 "Carriers'/ Freight Forwarders' Selection" at bounding box center [88, 103] width 102 height 9
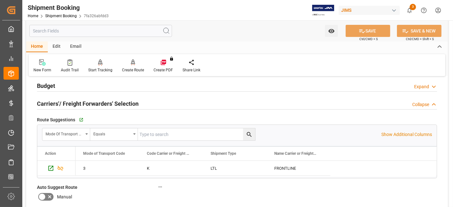
click at [68, 99] on h2 "Carriers'/ Freight Forwarders' Selection" at bounding box center [88, 103] width 102 height 9
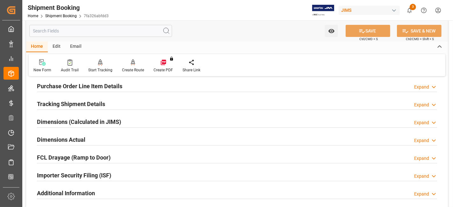
scroll to position [177, 0]
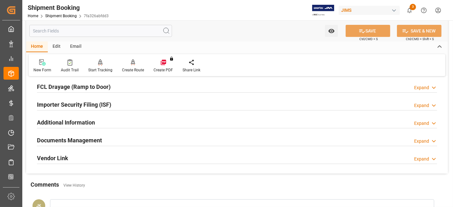
click at [72, 137] on h2 "Documents Management" at bounding box center [69, 140] width 65 height 9
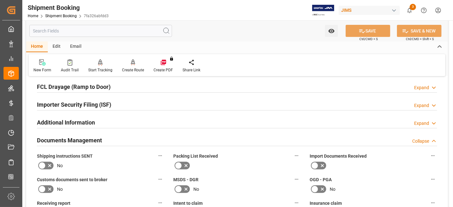
scroll to position [212, 0]
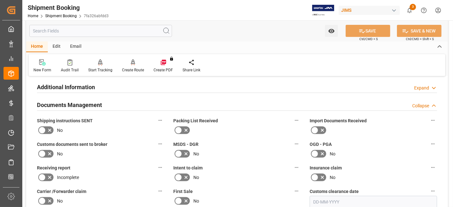
click at [51, 128] on icon at bounding box center [50, 131] width 8 height 8
click at [0, 0] on input "checkbox" at bounding box center [0, 0] width 0 height 0
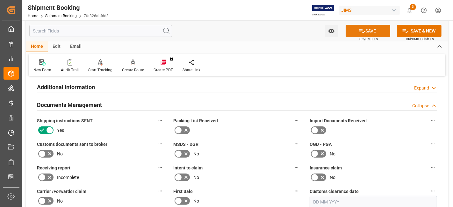
click at [361, 29] on icon at bounding box center [363, 31] width 6 height 4
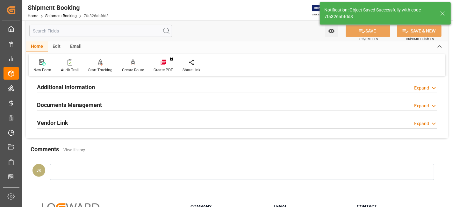
click at [130, 101] on div "Documents Management Expand" at bounding box center [237, 105] width 401 height 12
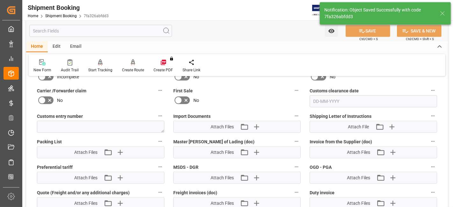
scroll to position [319, 0]
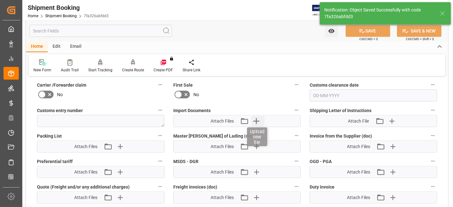
click at [257, 119] on icon "button" at bounding box center [257, 121] width 6 height 6
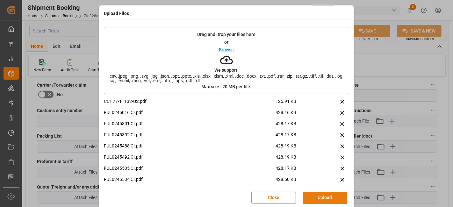
click at [322, 196] on button "Upload" at bounding box center [325, 198] width 45 height 12
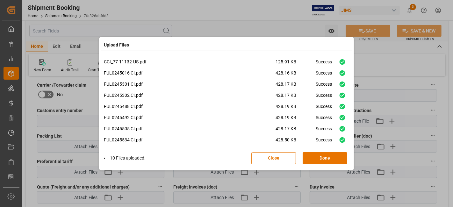
drag, startPoint x: 336, startPoint y: 154, endPoint x: 350, endPoint y: 92, distance: 64.4
click at [336, 154] on button "Done" at bounding box center [325, 158] width 45 height 12
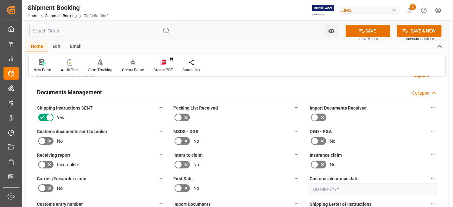
scroll to position [212, 0]
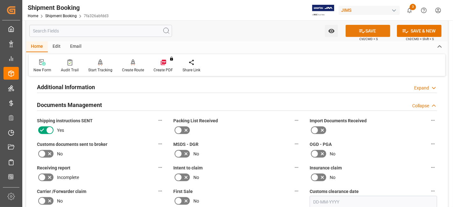
click at [361, 27] on button "SAVE" at bounding box center [368, 31] width 45 height 12
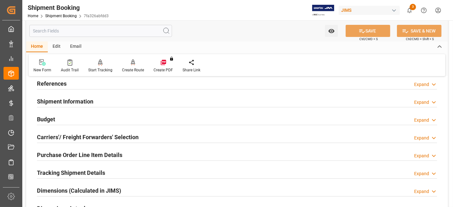
scroll to position [0, 0]
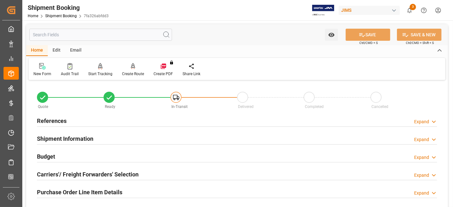
click at [68, 118] on div "References Expand" at bounding box center [237, 120] width 401 height 12
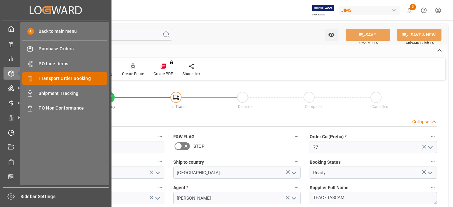
click at [74, 76] on span "Transport Order Booking" at bounding box center [73, 78] width 69 height 7
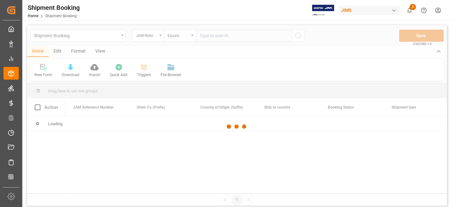
click at [219, 37] on div at bounding box center [237, 126] width 420 height 203
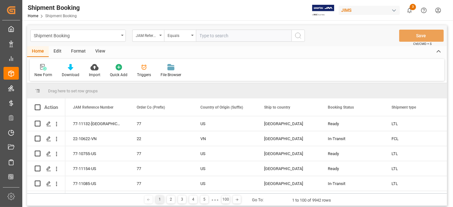
click at [217, 37] on input "text" at bounding box center [244, 36] width 96 height 12
paste input "77-10756-US"
type input "77-10756-US"
click at [295, 35] on icon "search button" at bounding box center [299, 36] width 8 height 8
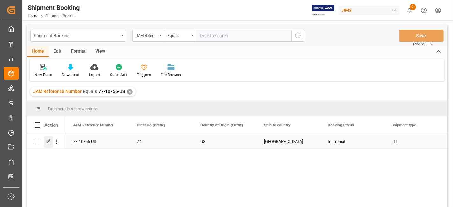
click at [50, 144] on icon "Press SPACE to select this row." at bounding box center [48, 141] width 5 height 5
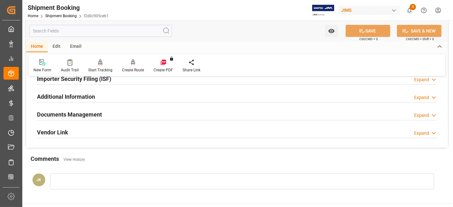
click at [70, 116] on h2 "Documents Management" at bounding box center [69, 114] width 65 height 9
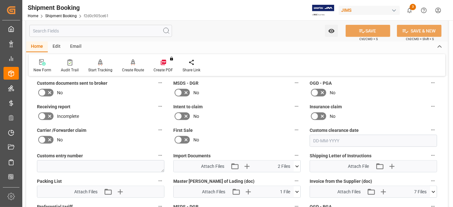
scroll to position [309, 0]
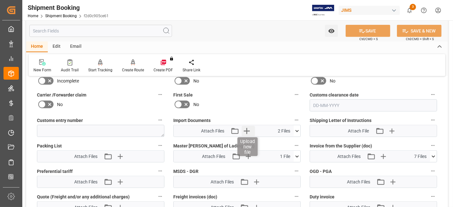
click at [246, 132] on icon "button" at bounding box center [247, 131] width 10 height 10
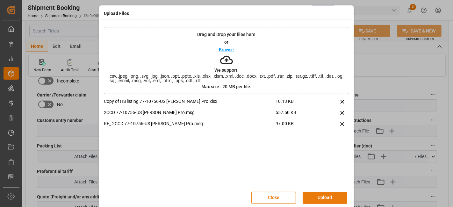
click at [325, 195] on button "Upload" at bounding box center [325, 198] width 45 height 12
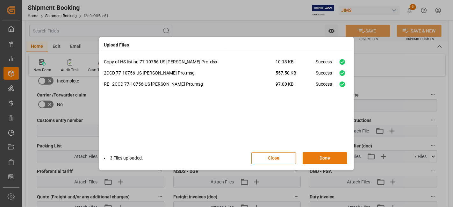
click at [315, 159] on button "Done" at bounding box center [325, 158] width 45 height 12
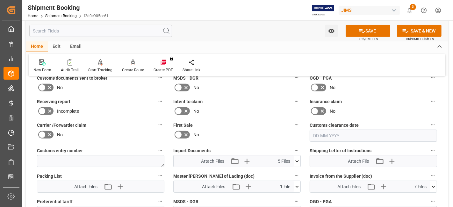
scroll to position [203, 0]
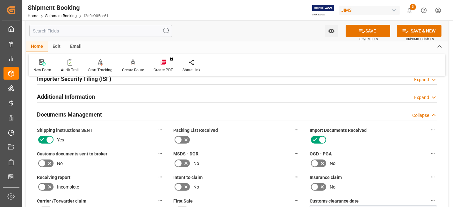
click at [50, 162] on icon at bounding box center [49, 163] width 3 height 3
click at [0, 0] on input "checkbox" at bounding box center [0, 0] width 0 height 0
click at [353, 33] on button "SAVE" at bounding box center [368, 31] width 45 height 12
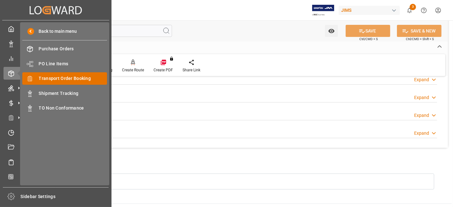
click at [83, 80] on span "Transport Order Booking" at bounding box center [73, 78] width 69 height 7
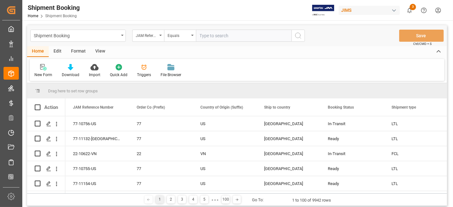
click at [211, 36] on input "text" at bounding box center [244, 36] width 96 height 12
type input "77-11132-[GEOGRAPHIC_DATA]"
click at [292, 38] on button "search button" at bounding box center [298, 36] width 13 height 12
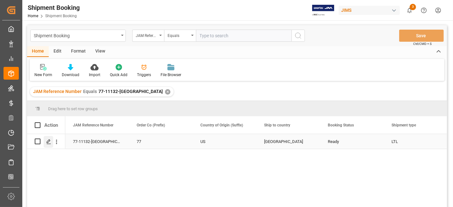
click at [47, 141] on polygon "Press SPACE to select this row." at bounding box center [48, 141] width 3 height 3
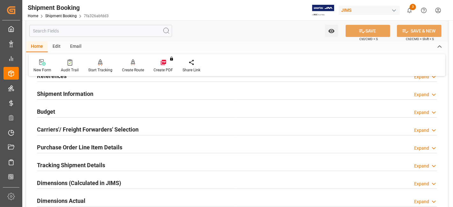
scroll to position [35, 0]
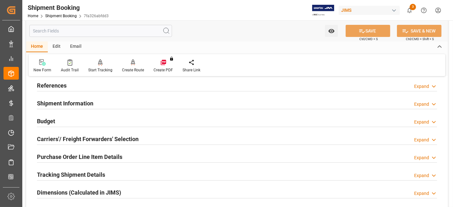
drag, startPoint x: 72, startPoint y: 103, endPoint x: 179, endPoint y: 130, distance: 111.0
click at [72, 102] on h2 "Shipment Information" at bounding box center [65, 103] width 56 height 9
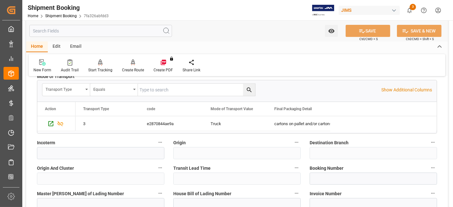
scroll to position [212, 0]
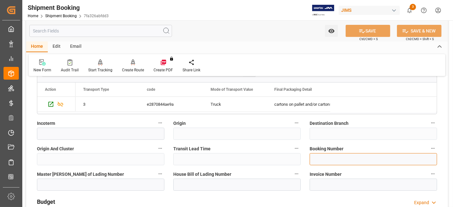
click at [321, 155] on input at bounding box center [374, 159] width 128 height 12
paste input "64796"
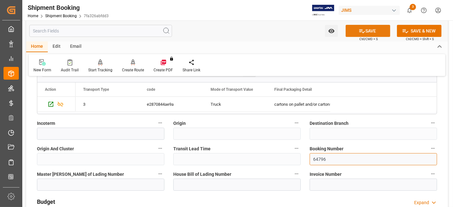
type input "64796"
click at [372, 35] on button "SAVE" at bounding box center [368, 31] width 45 height 12
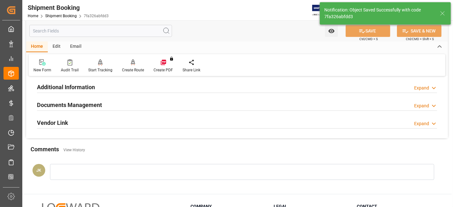
scroll to position [0, 0]
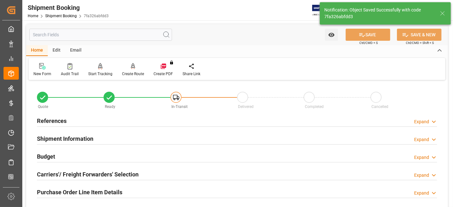
click at [50, 159] on h2 "Budget" at bounding box center [46, 156] width 18 height 9
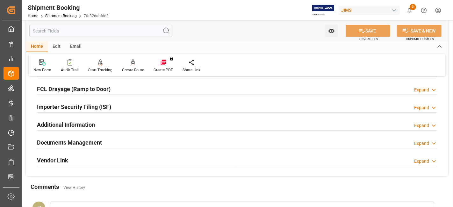
scroll to position [317, 0]
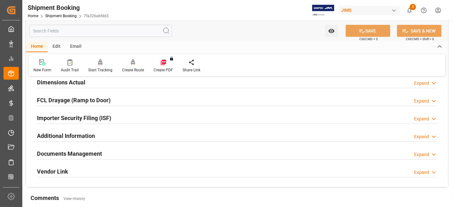
click at [94, 150] on h2 "Documents Management" at bounding box center [69, 154] width 65 height 9
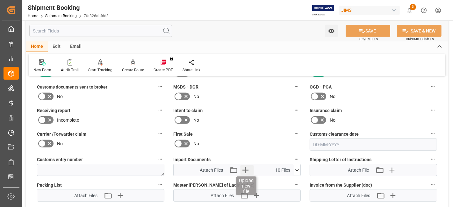
scroll to position [458, 0]
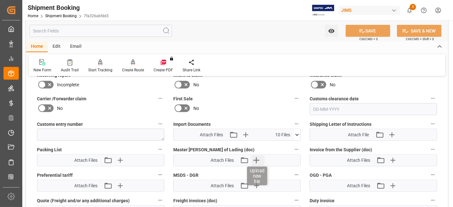
click at [258, 156] on icon "button" at bounding box center [257, 160] width 10 height 10
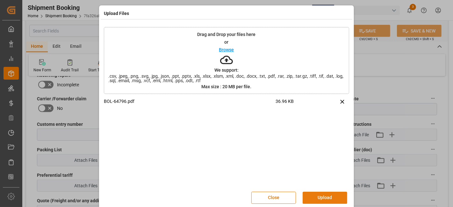
click at [317, 196] on button "Upload" at bounding box center [325, 198] width 45 height 12
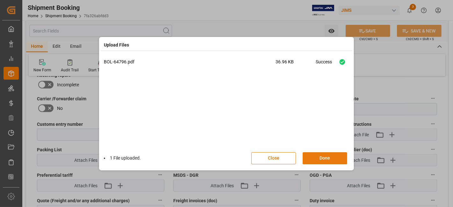
click at [319, 159] on button "Done" at bounding box center [325, 158] width 45 height 12
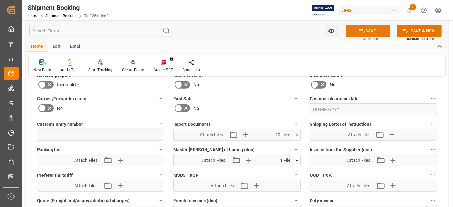
click at [356, 31] on button "SAVE" at bounding box center [368, 31] width 45 height 12
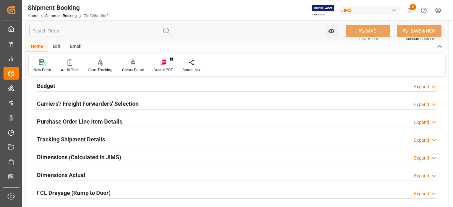
scroll to position [0, 0]
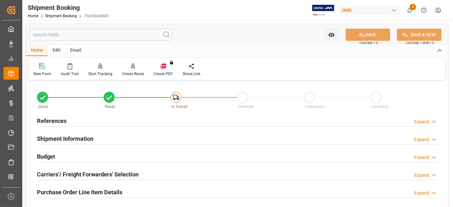
click at [73, 122] on div "References Expand" at bounding box center [237, 120] width 401 height 12
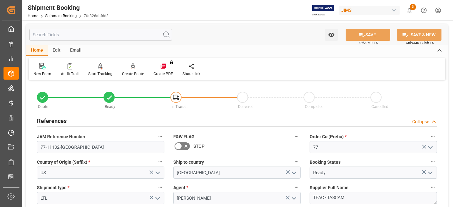
click at [73, 122] on div "References Collapse" at bounding box center [237, 120] width 401 height 12
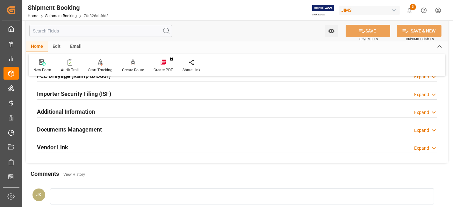
scroll to position [177, 0]
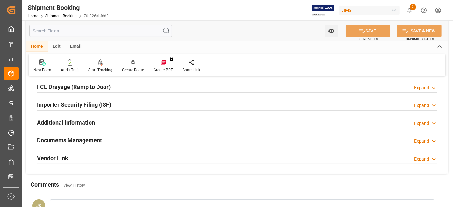
click at [77, 138] on h2 "Documents Management" at bounding box center [69, 140] width 65 height 9
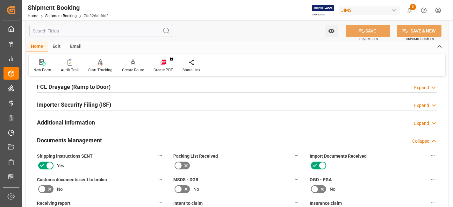
click at [77, 138] on h2 "Documents Management" at bounding box center [69, 140] width 65 height 9
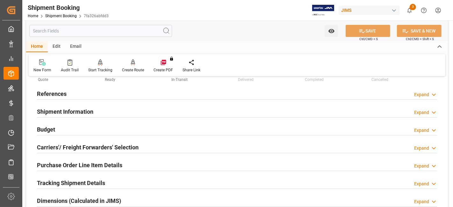
scroll to position [0, 0]
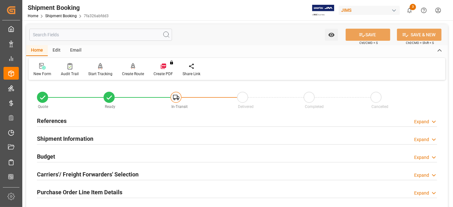
click at [61, 117] on h2 "References" at bounding box center [52, 121] width 30 height 9
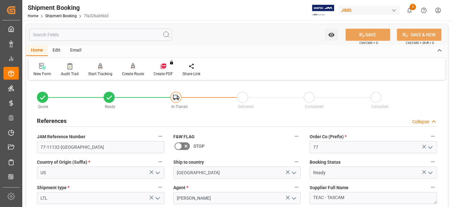
click at [61, 117] on h2 "References" at bounding box center [52, 121] width 30 height 9
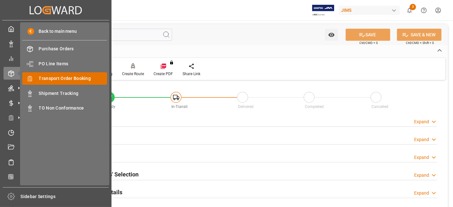
click at [79, 77] on span "Transport Order Booking" at bounding box center [73, 78] width 69 height 7
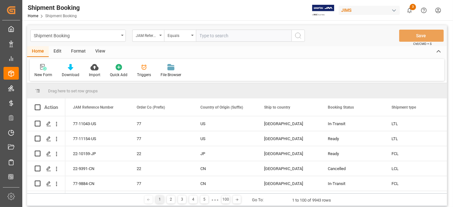
click at [217, 37] on input "text" at bounding box center [244, 36] width 96 height 12
type input "77-10756-US"
click at [300, 36] on circle "search button" at bounding box center [298, 35] width 5 height 5
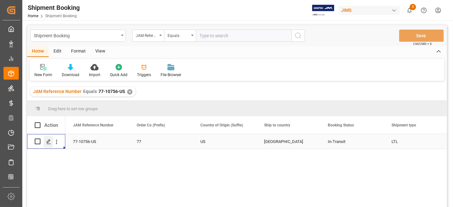
click at [47, 141] on icon "Press SPACE to select this row." at bounding box center [48, 141] width 5 height 5
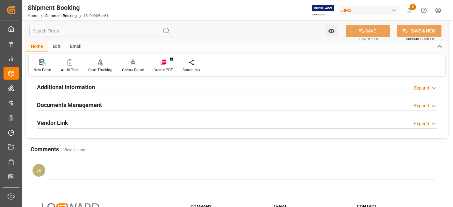
click at [76, 102] on h2 "Documents Management" at bounding box center [69, 105] width 65 height 9
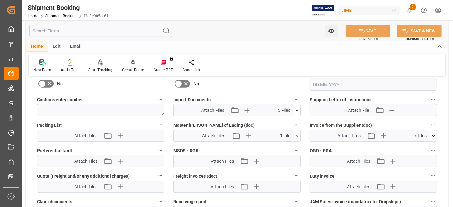
scroll to position [319, 0]
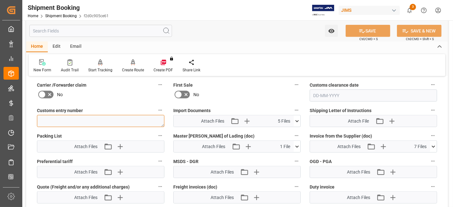
click at [47, 119] on textarea at bounding box center [101, 121] width 128 height 12
paste textarea "13391-69292866-6"
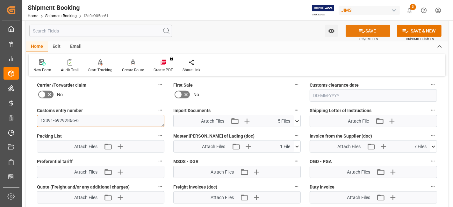
type textarea "13391-69292866-6"
click at [357, 33] on button "SAVE" at bounding box center [368, 31] width 45 height 12
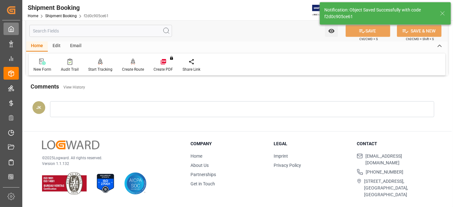
scroll to position [270, 0]
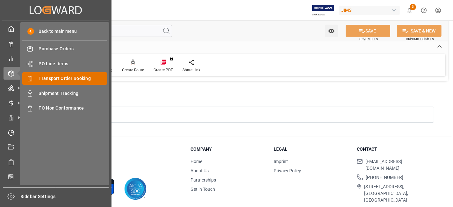
click at [74, 79] on span "Transport Order Booking" at bounding box center [73, 78] width 69 height 7
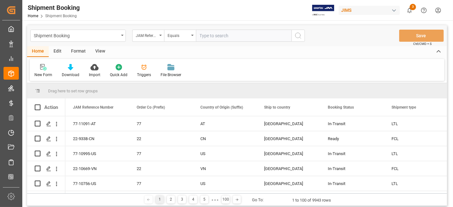
click at [213, 33] on input "text" at bounding box center [244, 36] width 96 height 12
paste input "77-10754-US"
type input "77-10754-US"
click at [295, 38] on icon "search button" at bounding box center [299, 36] width 8 height 8
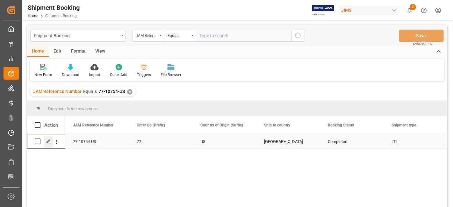
click at [52, 144] on div "Press SPACE to select this row." at bounding box center [49, 142] width 10 height 12
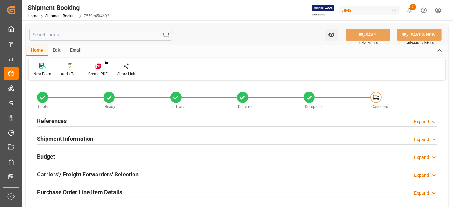
type input "0"
type input "09-09-2025"
click at [81, 121] on div "References Expand" at bounding box center [237, 120] width 401 height 12
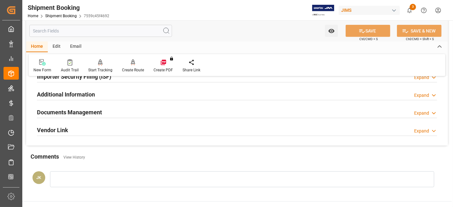
scroll to position [354, 0]
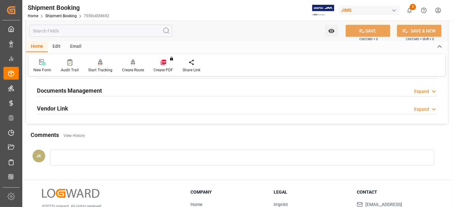
click at [105, 93] on div "Documents Management Expand" at bounding box center [237, 90] width 401 height 12
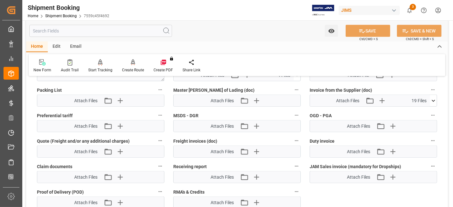
scroll to position [531, 0]
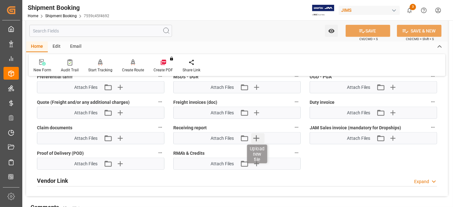
click at [257, 134] on icon "button" at bounding box center [257, 138] width 10 height 10
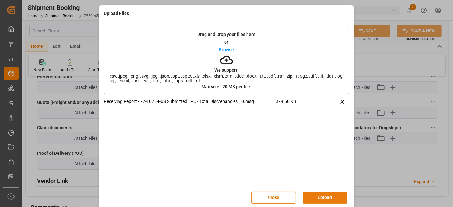
click at [321, 195] on button "Upload" at bounding box center [325, 198] width 45 height 12
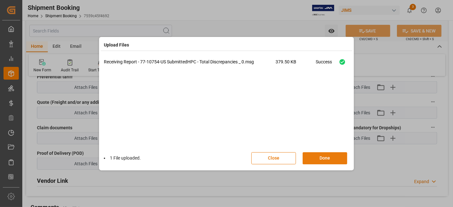
click at [312, 161] on button "Done" at bounding box center [325, 158] width 45 height 12
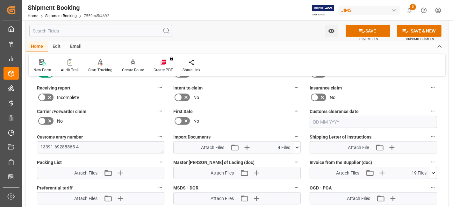
scroll to position [390, 0]
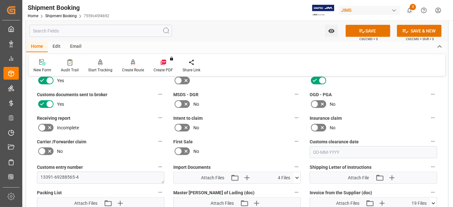
click at [48, 124] on icon at bounding box center [50, 128] width 8 height 8
click at [0, 0] on input "checkbox" at bounding box center [0, 0] width 0 height 0
click at [361, 34] on button "SAVE" at bounding box center [368, 31] width 45 height 12
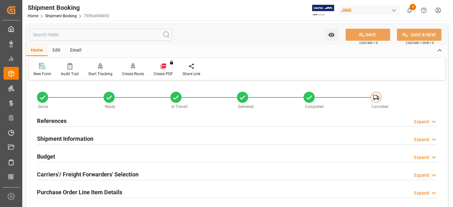
scroll to position [0, 0]
click at [64, 123] on h2 "References" at bounding box center [52, 121] width 30 height 9
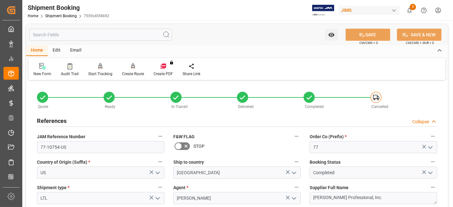
click at [64, 123] on h2 "References" at bounding box center [52, 121] width 30 height 9
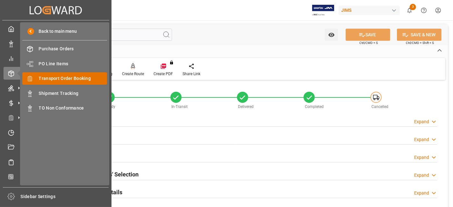
click at [64, 78] on span "Transport Order Booking" at bounding box center [73, 78] width 69 height 7
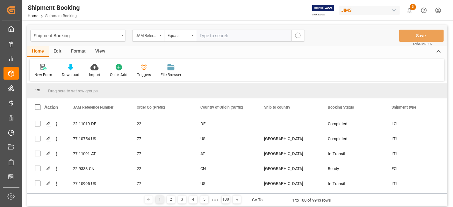
click at [213, 35] on input "text" at bounding box center [244, 36] width 96 height 12
type input "77-11132-US"
click at [302, 38] on button "search button" at bounding box center [298, 36] width 13 height 12
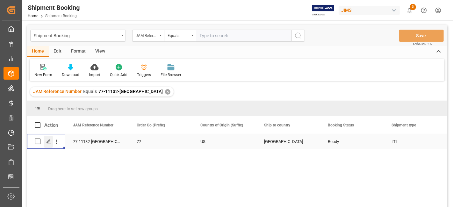
click at [45, 144] on div "Press SPACE to select this row." at bounding box center [49, 142] width 10 height 12
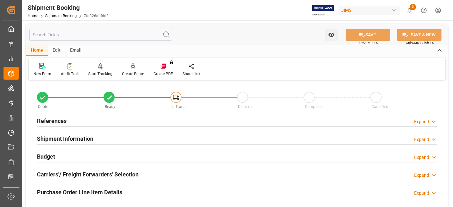
click at [54, 122] on h2 "References" at bounding box center [52, 121] width 30 height 9
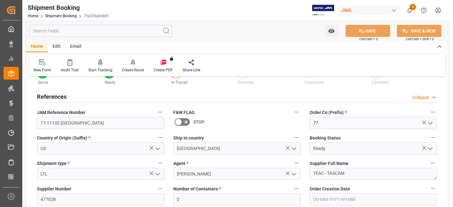
scroll to position [35, 0]
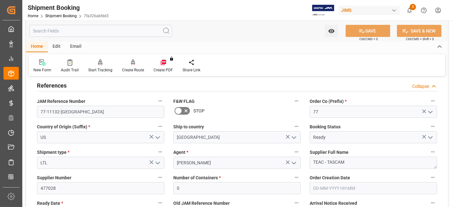
click at [63, 84] on h2 "References" at bounding box center [52, 85] width 30 height 9
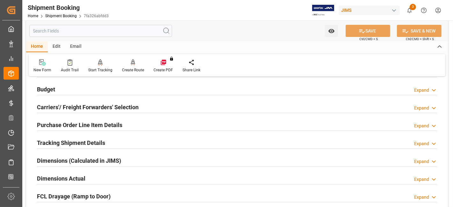
scroll to position [71, 0]
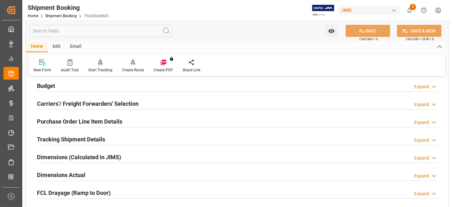
click at [58, 141] on h2 "Tracking Shipment Details" at bounding box center [71, 139] width 68 height 9
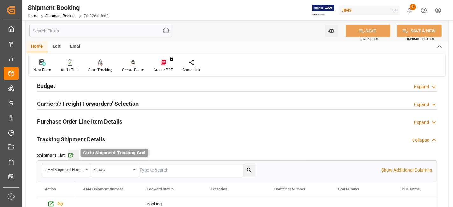
click at [70, 155] on icon "button" at bounding box center [70, 155] width 5 height 5
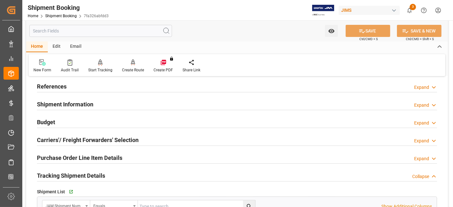
scroll to position [0, 0]
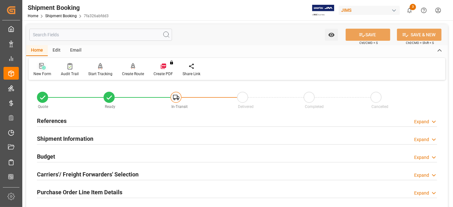
click at [41, 68] on icon at bounding box center [42, 66] width 6 height 6
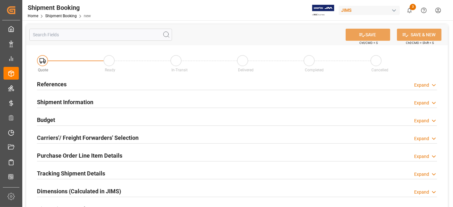
click at [73, 86] on div "References Expand" at bounding box center [237, 84] width 401 height 12
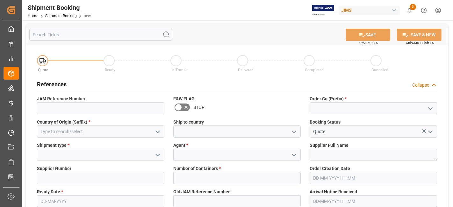
click at [431, 108] on icon "open menu" at bounding box center [431, 109] width 8 height 8
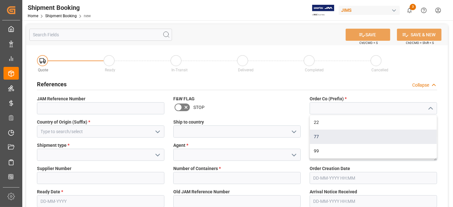
click at [372, 136] on div "77" at bounding box center [373, 137] width 127 height 14
type input "77"
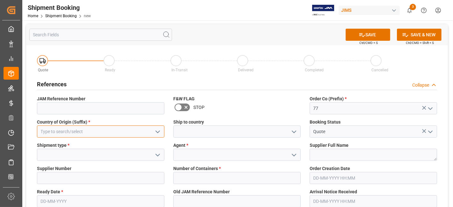
click at [113, 133] on input at bounding box center [101, 132] width 128 height 12
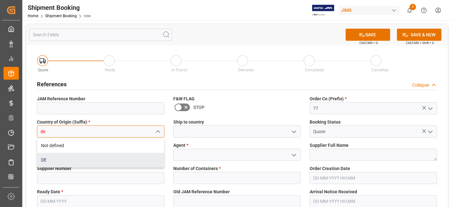
click at [62, 160] on div "DE" at bounding box center [100, 160] width 127 height 14
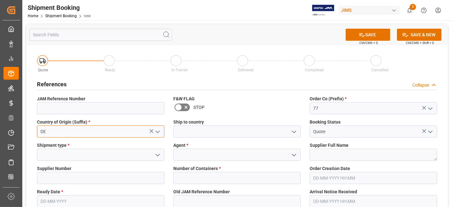
type input "DE"
click at [297, 131] on icon "open menu" at bounding box center [295, 132] width 8 height 8
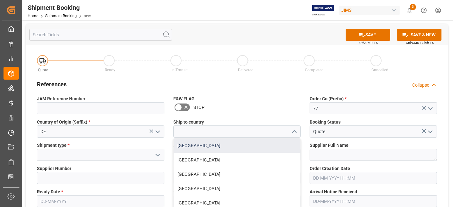
click at [235, 149] on div "Canada" at bounding box center [237, 146] width 127 height 14
type input "Canada"
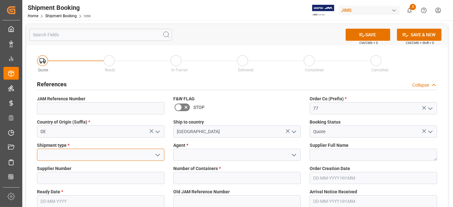
click at [80, 153] on input at bounding box center [101, 155] width 128 height 12
click at [158, 158] on icon "open menu" at bounding box center [158, 155] width 8 height 8
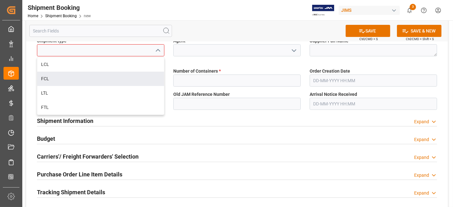
scroll to position [106, 0]
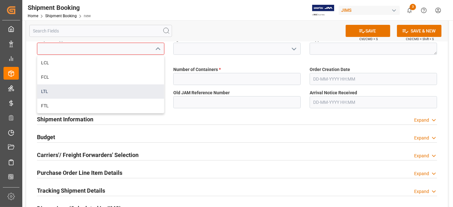
click at [53, 88] on div "LTL" at bounding box center [100, 92] width 127 height 14
type input "LTL"
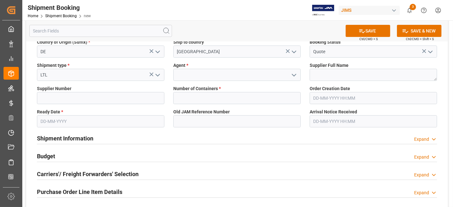
scroll to position [71, 0]
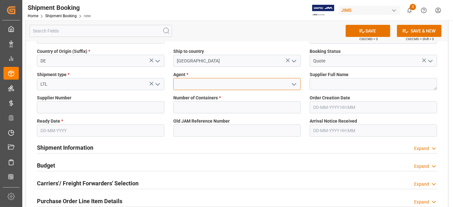
click at [250, 86] on input at bounding box center [237, 84] width 128 height 12
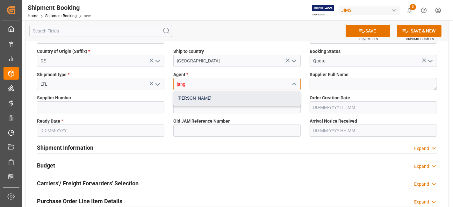
click at [247, 99] on div "JangGyu Kim" at bounding box center [237, 98] width 127 height 14
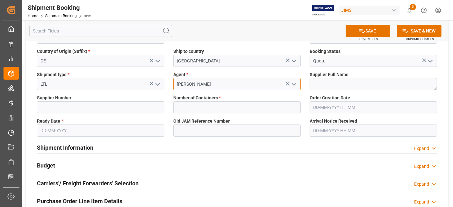
type input "JangGyu Kim"
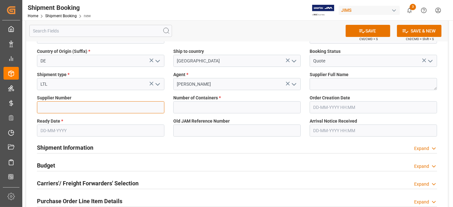
click at [87, 107] on input at bounding box center [101, 107] width 128 height 12
paste input "765983"
type input "765983"
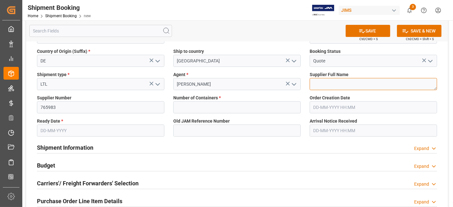
click at [331, 87] on textarea at bounding box center [374, 84] width 128 height 12
paste textarea "Music & Sales Pro Equip GmbH Germany"
type textarea "Music & Sales Pro Equip GmbH Germany"
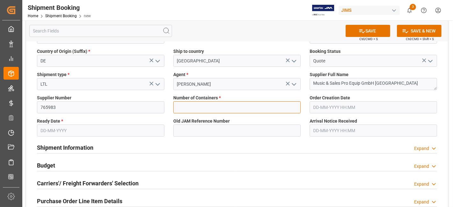
click at [210, 110] on input "text" at bounding box center [237, 107] width 128 height 12
type input "0"
click at [53, 134] on input "text" at bounding box center [101, 131] width 128 height 12
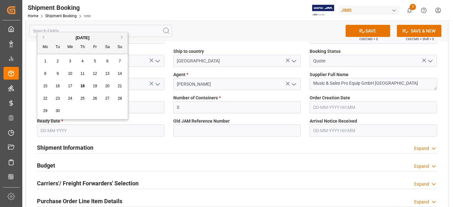
click at [62, 93] on div "22 23 24 25 26 27 28" at bounding box center [82, 98] width 87 height 12
click at [93, 99] on span "26" at bounding box center [95, 98] width 4 height 4
type input "26-09-2025"
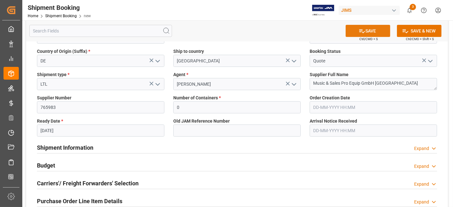
click at [355, 28] on button "SAVE" at bounding box center [368, 31] width 45 height 12
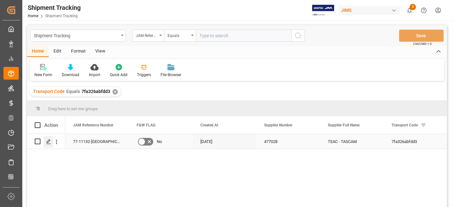
click at [51, 139] on icon "Press SPACE to select this row." at bounding box center [48, 141] width 5 height 5
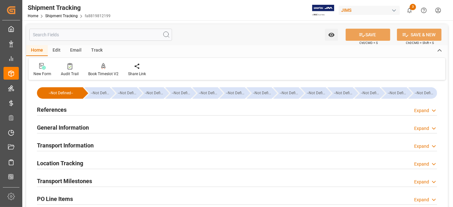
type input "[DATE]"
click at [66, 110] on h2 "References" at bounding box center [52, 110] width 30 height 9
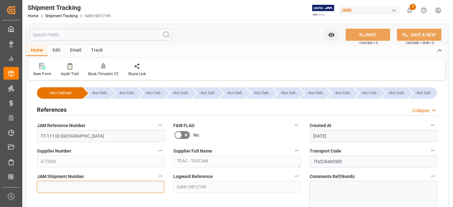
click at [52, 188] on input at bounding box center [101, 187] width 128 height 12
paste input "73102"
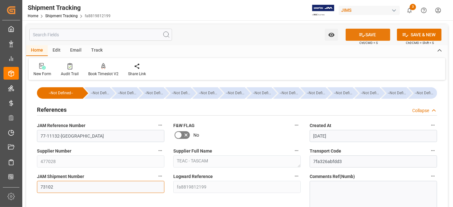
type input "73102"
click at [360, 33] on icon at bounding box center [363, 35] width 6 height 4
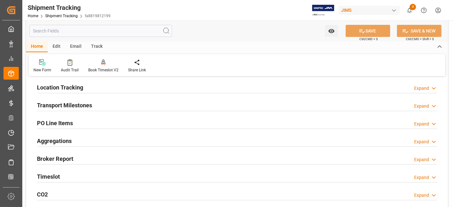
scroll to position [106, 0]
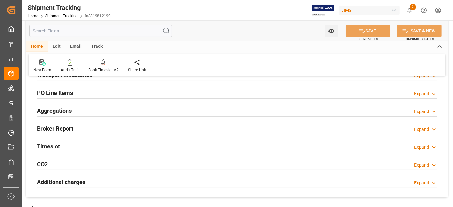
click at [323, 43] on div "Home Edit Email Track" at bounding box center [237, 46] width 422 height 11
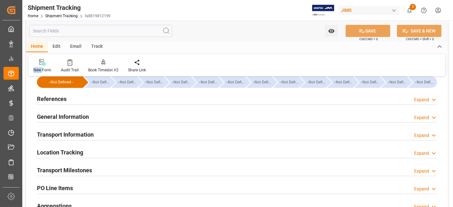
scroll to position [0, 0]
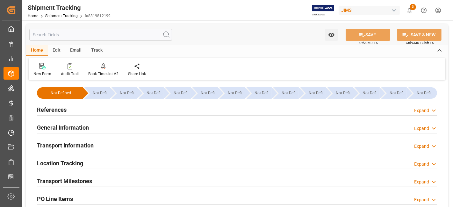
click at [66, 112] on div "References Expand" at bounding box center [237, 109] width 401 height 12
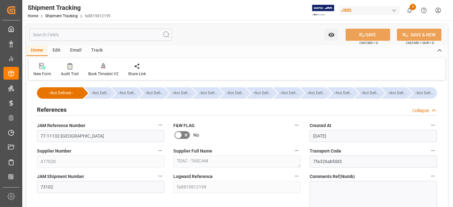
click at [66, 112] on h2 "References" at bounding box center [52, 110] width 30 height 9
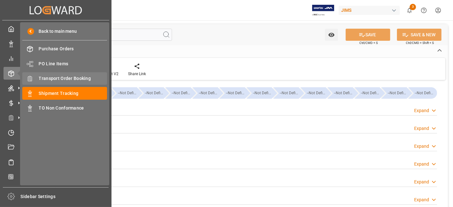
click at [79, 77] on span "Transport Order Booking" at bounding box center [73, 78] width 69 height 7
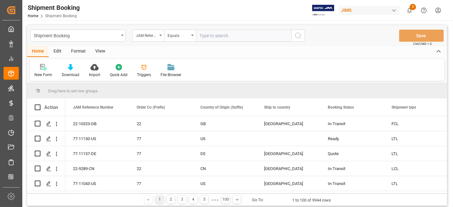
click at [206, 37] on input "text" at bounding box center [244, 36] width 96 height 12
type input "77-11132-[GEOGRAPHIC_DATA]"
click at [298, 38] on circle "search button" at bounding box center [298, 35] width 5 height 5
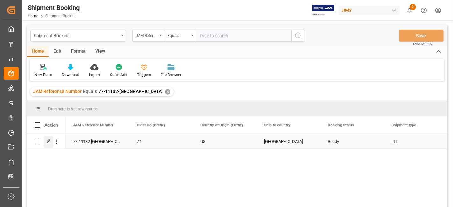
click at [49, 145] on div "Press SPACE to select this row." at bounding box center [49, 142] width 10 height 12
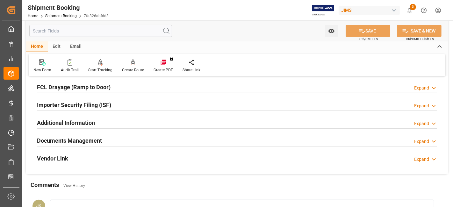
scroll to position [177, 0]
click at [90, 136] on h2 "Documents Management" at bounding box center [69, 140] width 65 height 9
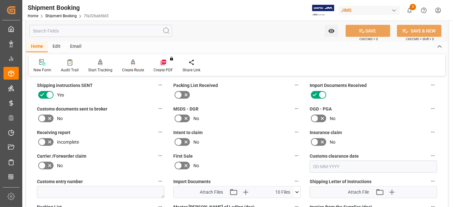
scroll to position [354, 0]
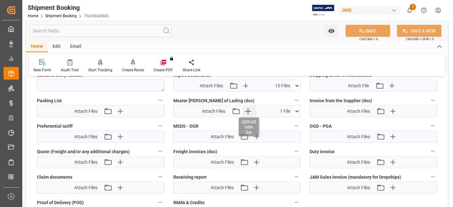
click at [252, 111] on icon "button" at bounding box center [248, 111] width 10 height 10
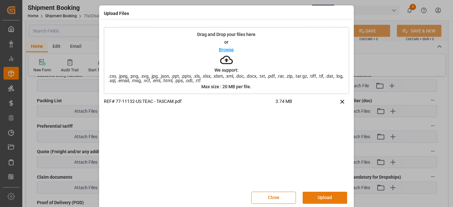
click at [320, 195] on button "Upload" at bounding box center [325, 198] width 45 height 12
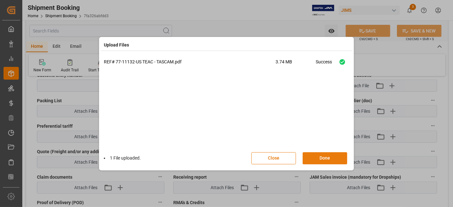
click at [315, 157] on button "Done" at bounding box center [325, 158] width 45 height 12
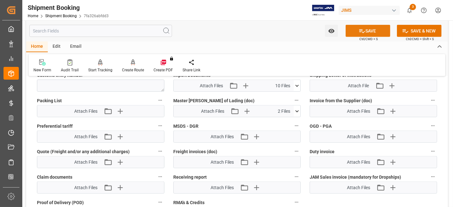
click at [361, 35] on button "SAVE" at bounding box center [368, 31] width 45 height 12
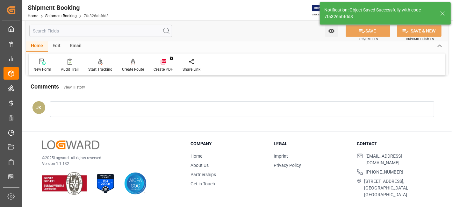
scroll to position [270, 0]
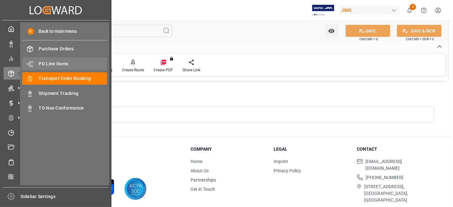
click at [50, 62] on span "PO Line Items" at bounding box center [73, 64] width 69 height 7
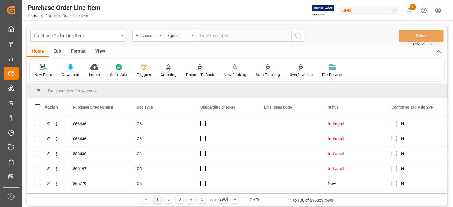
click at [158, 35] on div "Purchase Order Number" at bounding box center [148, 36] width 32 height 12
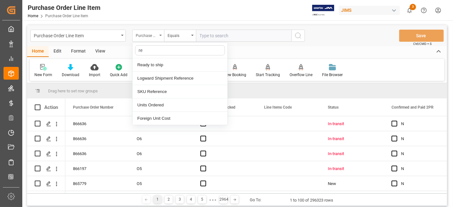
type input "ref"
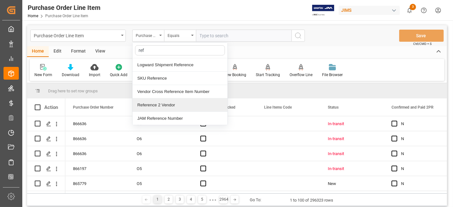
click at [169, 103] on div "Reference 2 Vendor" at bounding box center [180, 105] width 95 height 13
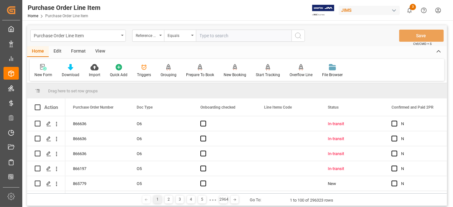
click at [220, 38] on input "text" at bounding box center [244, 36] width 96 height 12
paste input "77-11132-[GEOGRAPHIC_DATA]"
type input "77-11132-[GEOGRAPHIC_DATA]"
click at [298, 36] on icon "search button" at bounding box center [299, 36] width 8 height 8
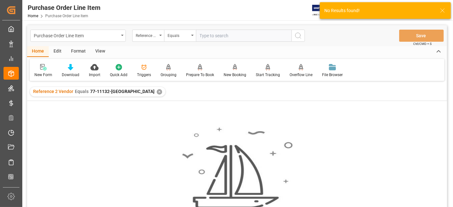
click at [157, 91] on div "✕" at bounding box center [159, 91] width 5 height 5
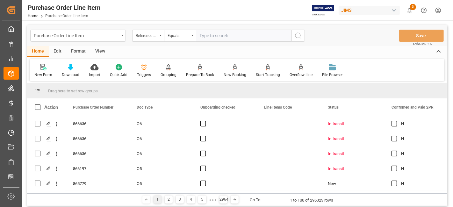
click at [226, 32] on input "text" at bounding box center [244, 36] width 96 height 12
paste input "77-10738-CN"
type input "77-10738-CN"
click at [295, 36] on icon "search button" at bounding box center [299, 36] width 8 height 8
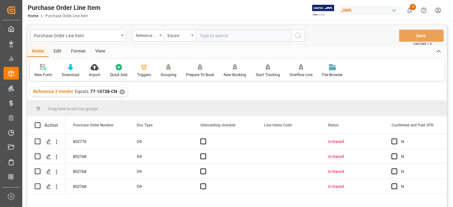
click at [103, 53] on div "View" at bounding box center [100, 51] width 19 height 11
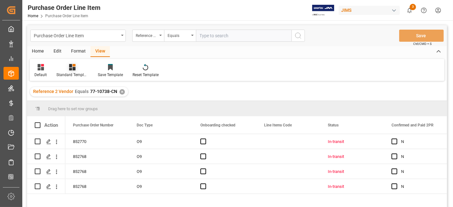
click at [76, 66] on div at bounding box center [72, 67] width 32 height 7
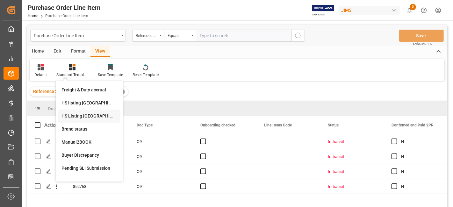
click at [100, 116] on div "HS Listing [GEOGRAPHIC_DATA]" at bounding box center [90, 116] width 56 height 7
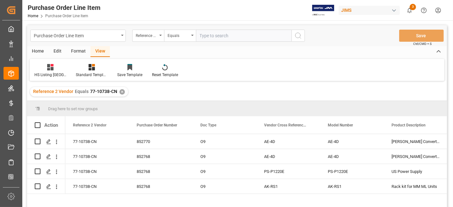
click at [41, 48] on div "Home" at bounding box center [38, 51] width 22 height 11
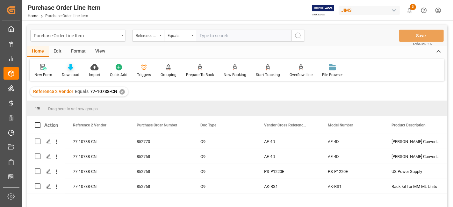
click at [72, 73] on div "Download" at bounding box center [71, 75] width 18 height 6
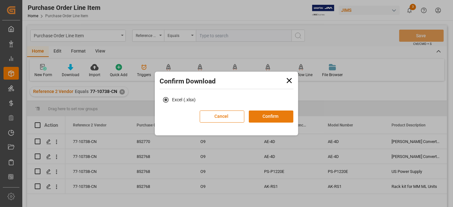
click at [281, 117] on button "Confirm" at bounding box center [271, 117] width 45 height 12
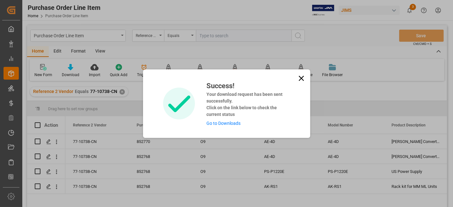
click at [226, 125] on link "Go to Downloads" at bounding box center [224, 123] width 34 height 5
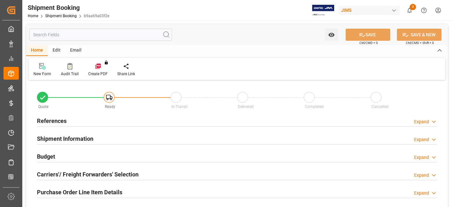
type input "0"
type input "[DATE]"
click at [70, 121] on div "References Expand" at bounding box center [237, 120] width 401 height 12
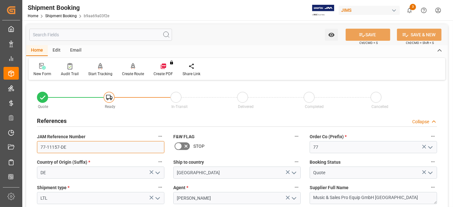
drag, startPoint x: 48, startPoint y: 143, endPoint x: 24, endPoint y: 142, distance: 23.9
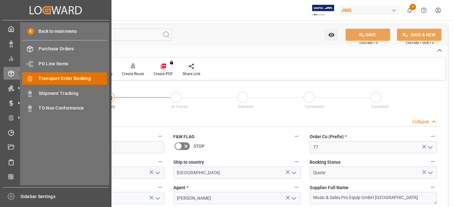
click at [76, 79] on span "Transport Order Booking" at bounding box center [73, 78] width 69 height 7
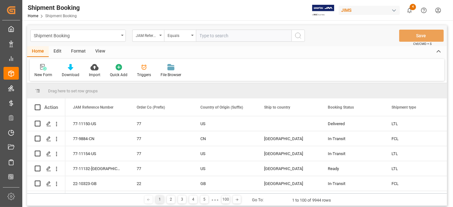
click at [206, 37] on input "text" at bounding box center [244, 36] width 96 height 12
type input "77-10738-CN"
click at [295, 38] on icon "search button" at bounding box center [299, 36] width 8 height 8
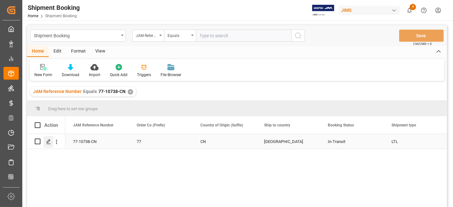
click at [49, 143] on icon "Press SPACE to select this row." at bounding box center [48, 141] width 5 height 5
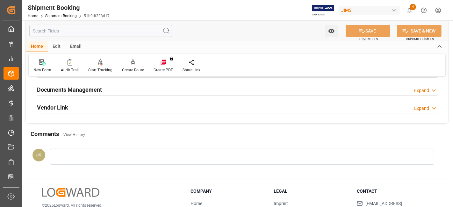
scroll to position [212, 0]
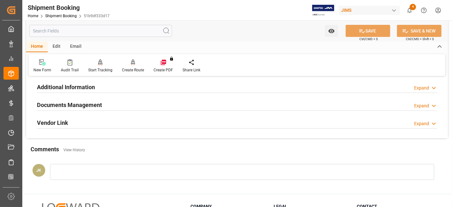
click at [98, 107] on h2 "Documents Management" at bounding box center [69, 105] width 65 height 9
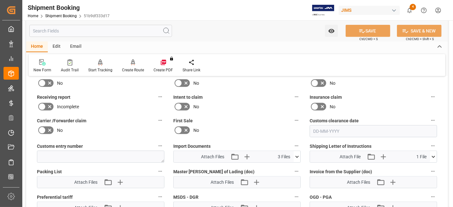
scroll to position [248, 0]
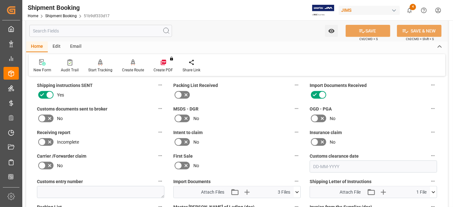
click at [49, 118] on icon at bounding box center [50, 119] width 8 height 8
click at [0, 0] on input "checkbox" at bounding box center [0, 0] width 0 height 0
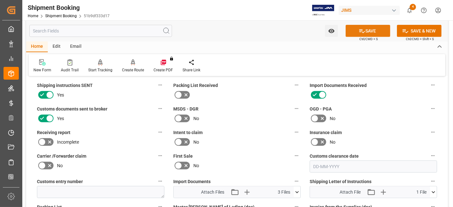
click at [360, 29] on icon at bounding box center [363, 31] width 6 height 4
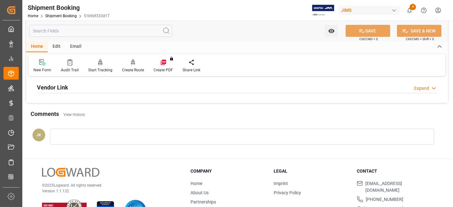
scroll to position [212, 0]
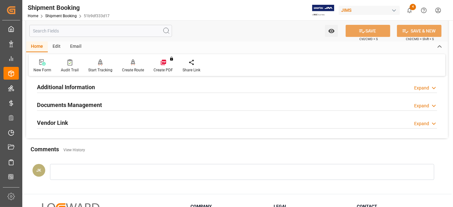
drag, startPoint x: 92, startPoint y: 103, endPoint x: 129, endPoint y: 114, distance: 38.3
click at [92, 103] on h2 "Documents Management" at bounding box center [69, 105] width 65 height 9
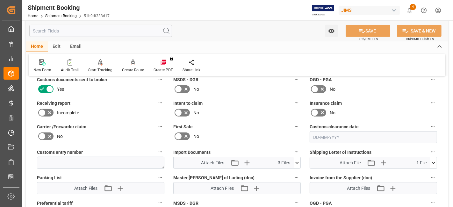
scroll to position [283, 0]
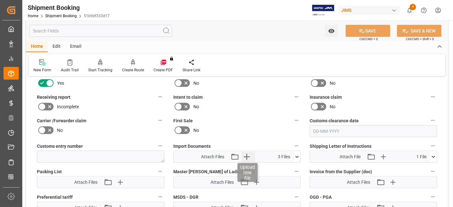
click at [248, 157] on icon "button" at bounding box center [247, 157] width 10 height 10
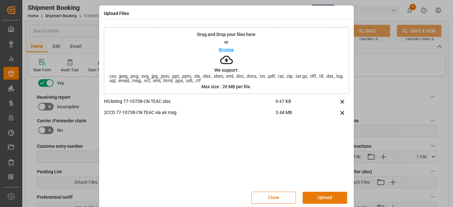
click at [321, 200] on button "Upload" at bounding box center [325, 198] width 45 height 12
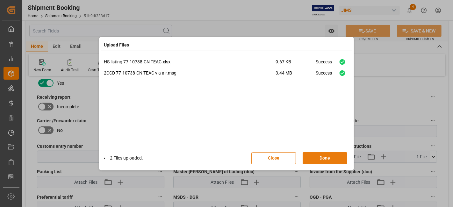
click at [320, 154] on button "Done" at bounding box center [325, 158] width 45 height 12
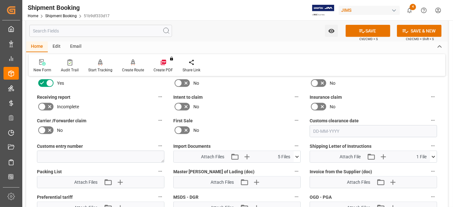
click at [299, 155] on icon at bounding box center [297, 157] width 7 height 7
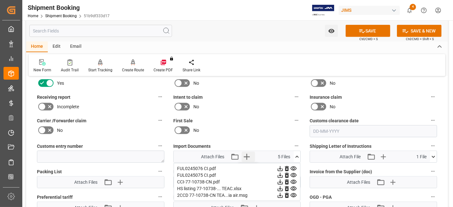
click at [243, 153] on icon "button" at bounding box center [247, 157] width 10 height 10
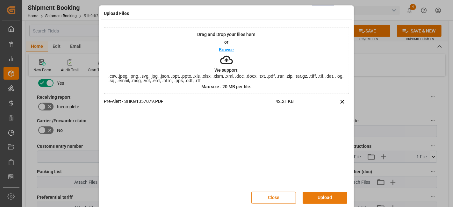
click at [329, 197] on button "Upload" at bounding box center [325, 198] width 45 height 12
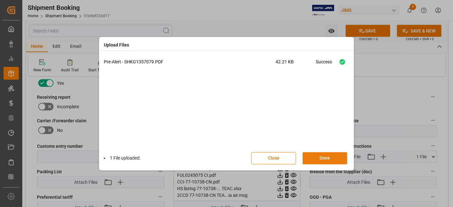
click at [321, 157] on button "Done" at bounding box center [325, 158] width 45 height 12
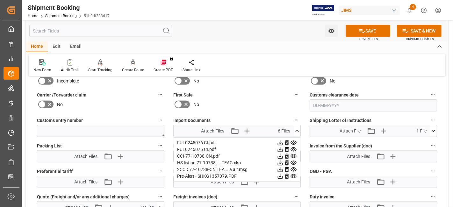
scroll to position [354, 0]
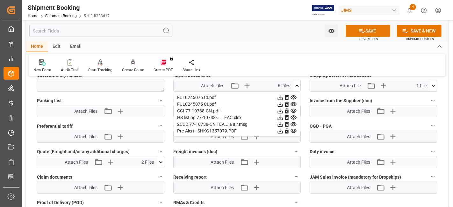
click at [357, 31] on button "SAVE" at bounding box center [368, 31] width 45 height 12
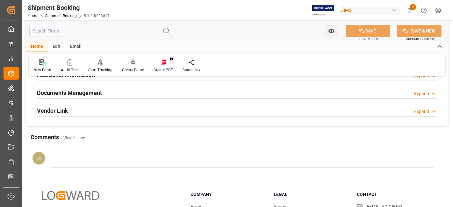
scroll to position [164, 0]
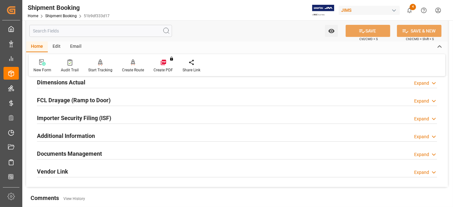
click at [115, 150] on div "Documents Management Expand" at bounding box center [237, 153] width 401 height 12
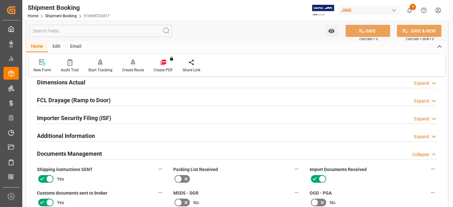
click at [115, 150] on div "Documents Management Collapse" at bounding box center [237, 153] width 401 height 12
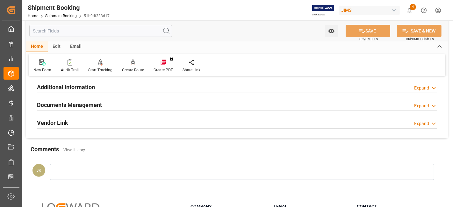
scroll to position [177, 0]
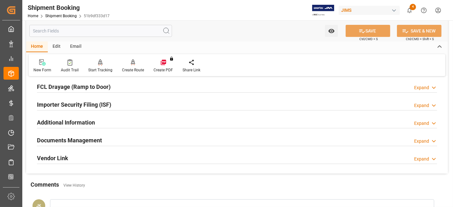
click at [118, 141] on div "Documents Management Expand" at bounding box center [237, 140] width 401 height 12
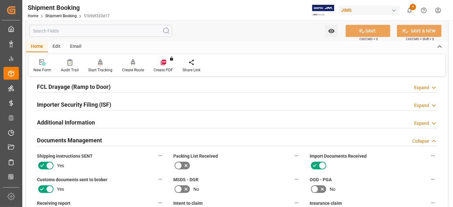
click at [118, 141] on div "Documents Management Collapse" at bounding box center [237, 140] width 401 height 12
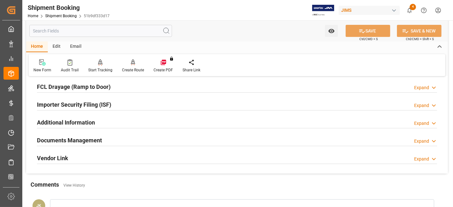
click at [118, 141] on div "Documents Management Expand" at bounding box center [237, 140] width 401 height 12
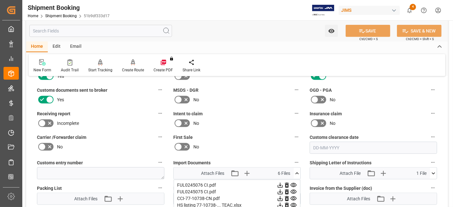
scroll to position [283, 0]
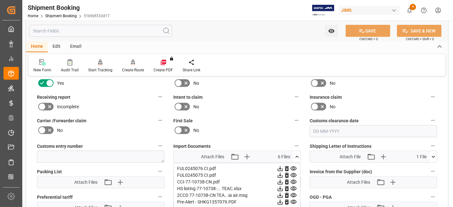
click at [297, 156] on icon at bounding box center [297, 157] width 7 height 7
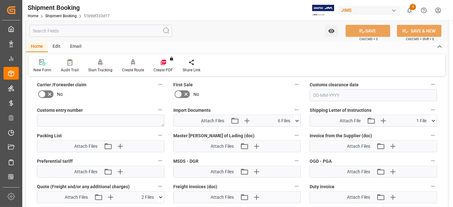
scroll to position [354, 0]
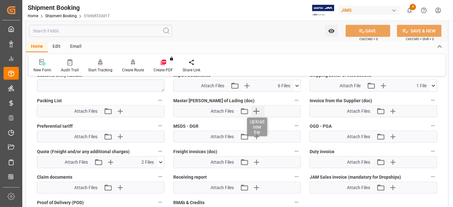
click at [255, 111] on icon "button" at bounding box center [257, 111] width 10 height 10
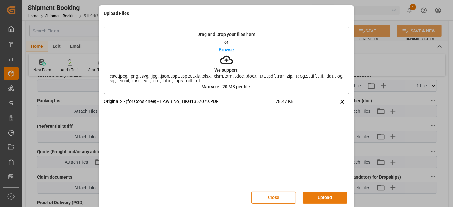
click at [314, 196] on button "Upload" at bounding box center [325, 198] width 45 height 12
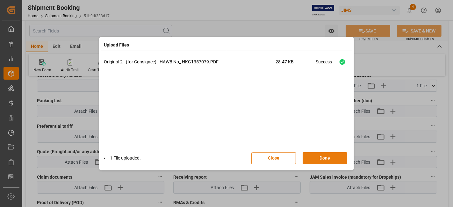
click at [318, 155] on button "Done" at bounding box center [325, 158] width 45 height 12
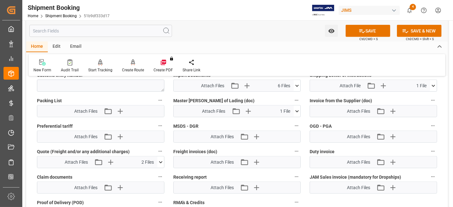
scroll to position [319, 0]
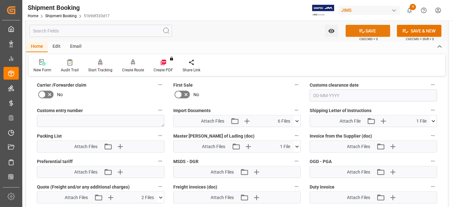
click at [363, 31] on icon at bounding box center [363, 31] width 6 height 4
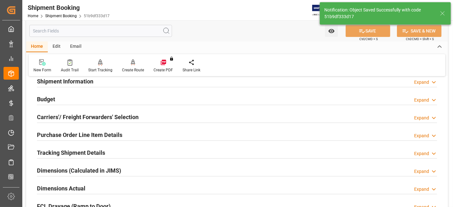
scroll to position [0, 0]
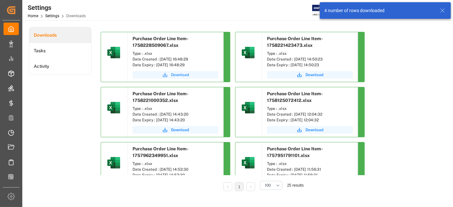
click at [181, 73] on span "Download" at bounding box center [180, 75] width 18 height 6
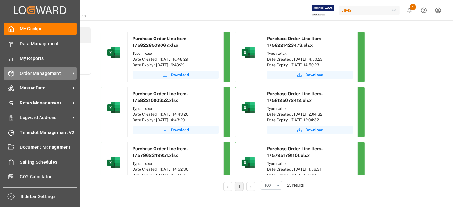
click at [44, 73] on span "Order Management" at bounding box center [45, 73] width 50 height 7
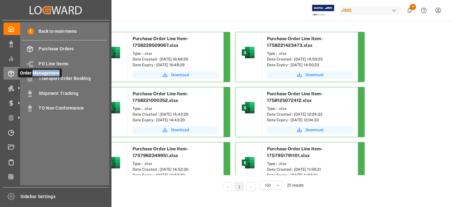
click at [44, 73] on span "Order Management" at bounding box center [40, 73] width 44 height 9
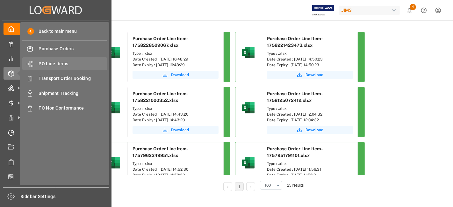
click at [58, 61] on span "PO Line Items" at bounding box center [73, 64] width 69 height 7
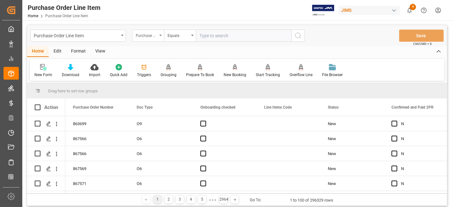
click at [159, 39] on div "Purchase Order Number" at bounding box center [148, 36] width 32 height 12
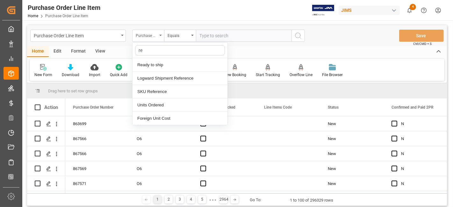
type input "ref"
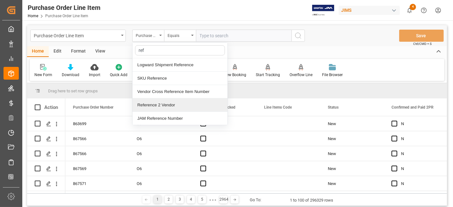
click at [163, 104] on div "Reference 2 Vendor" at bounding box center [180, 105] width 95 height 13
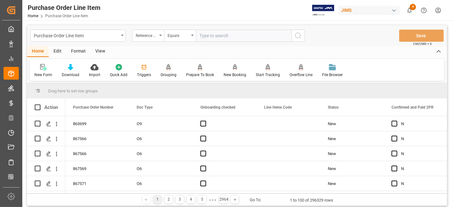
click at [209, 38] on input "text" at bounding box center [244, 36] width 96 height 12
paste input "77-11132-[GEOGRAPHIC_DATA]"
type input "77-11132-[GEOGRAPHIC_DATA]"
click at [302, 40] on button "search button" at bounding box center [298, 36] width 13 height 12
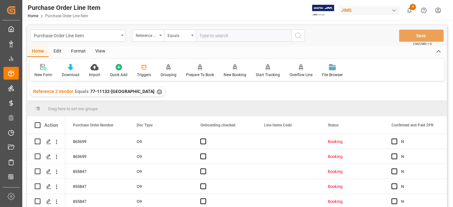
click at [102, 51] on div "View" at bounding box center [100, 51] width 19 height 11
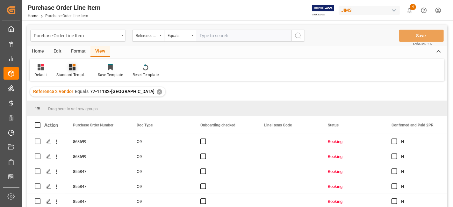
click at [74, 69] on icon at bounding box center [72, 67] width 6 height 6
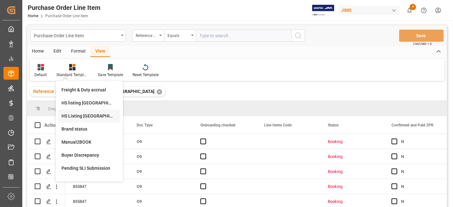
click at [77, 113] on div "HS Listing [GEOGRAPHIC_DATA]" at bounding box center [90, 116] width 56 height 7
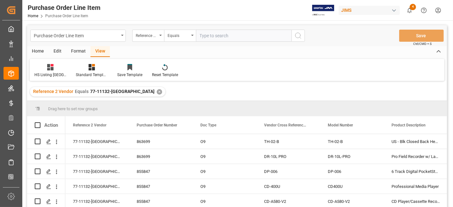
click at [37, 50] on div "Home" at bounding box center [38, 51] width 22 height 11
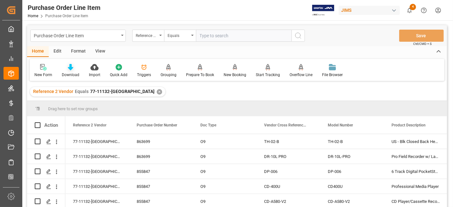
click at [72, 68] on icon at bounding box center [70, 67] width 5 height 6
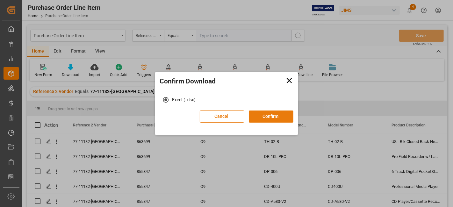
click at [273, 117] on button "Confirm" at bounding box center [271, 117] width 45 height 12
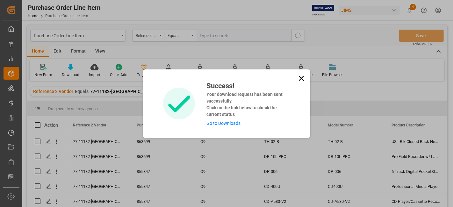
click at [234, 123] on link "Go to Downloads" at bounding box center [224, 123] width 34 height 5
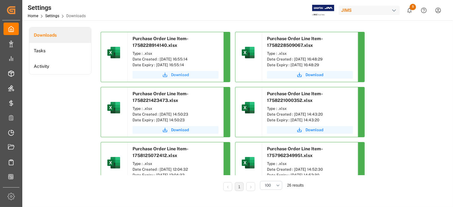
click at [172, 73] on span "Download" at bounding box center [180, 75] width 18 height 6
